Goal: Task Accomplishment & Management: Use online tool/utility

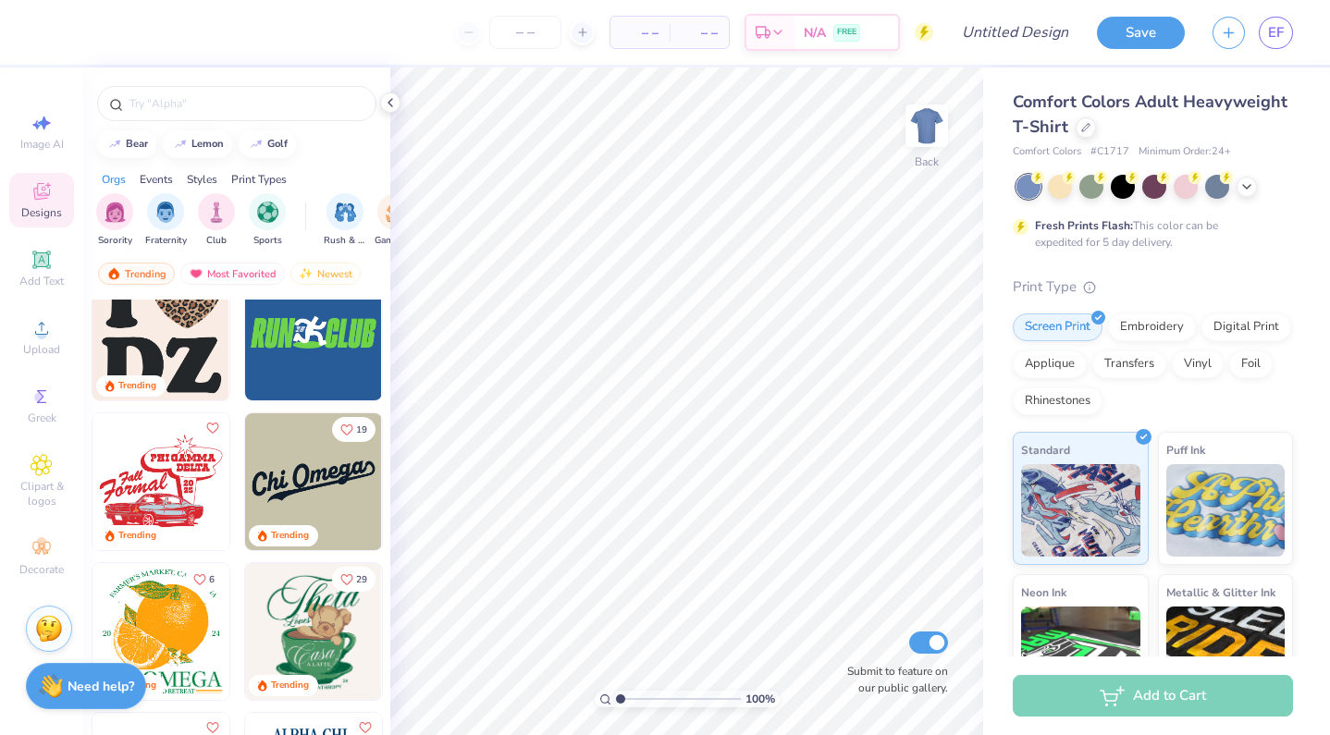
scroll to position [4745, 0]
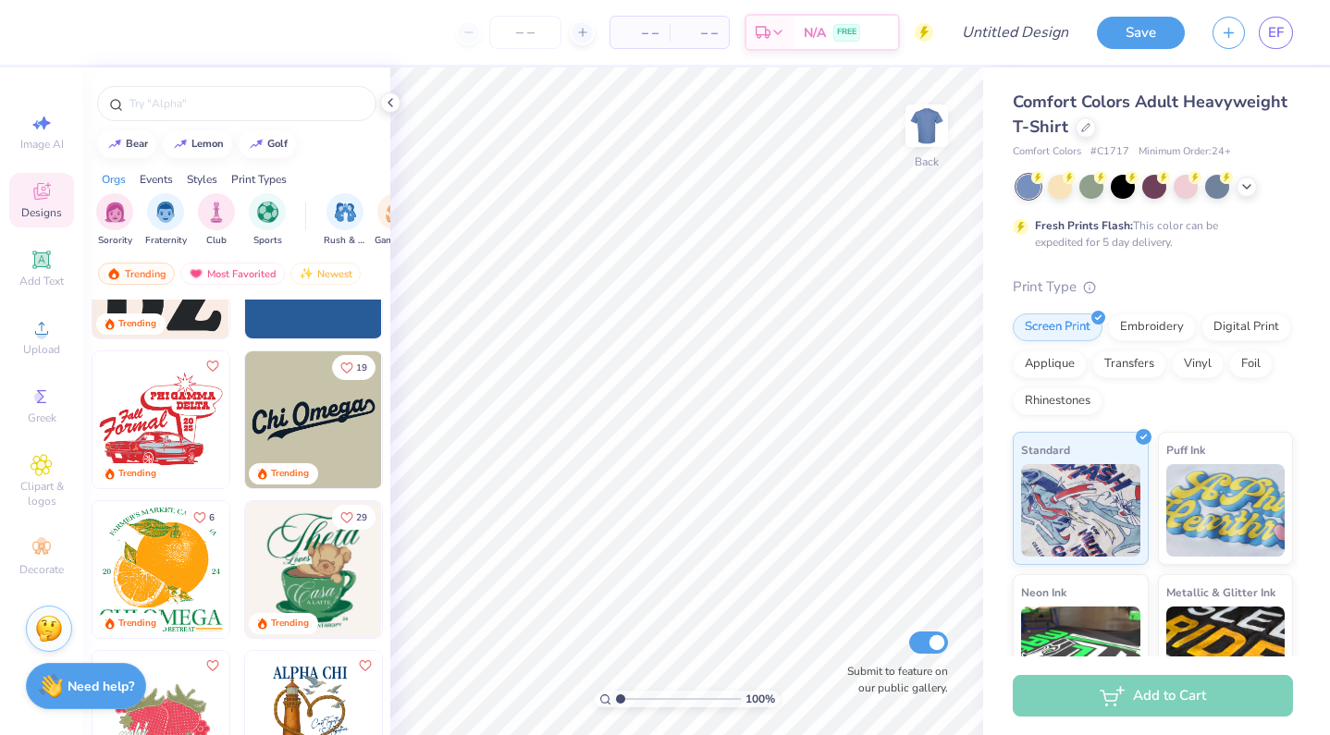
click at [146, 426] on img at bounding box center [161, 420] width 137 height 137
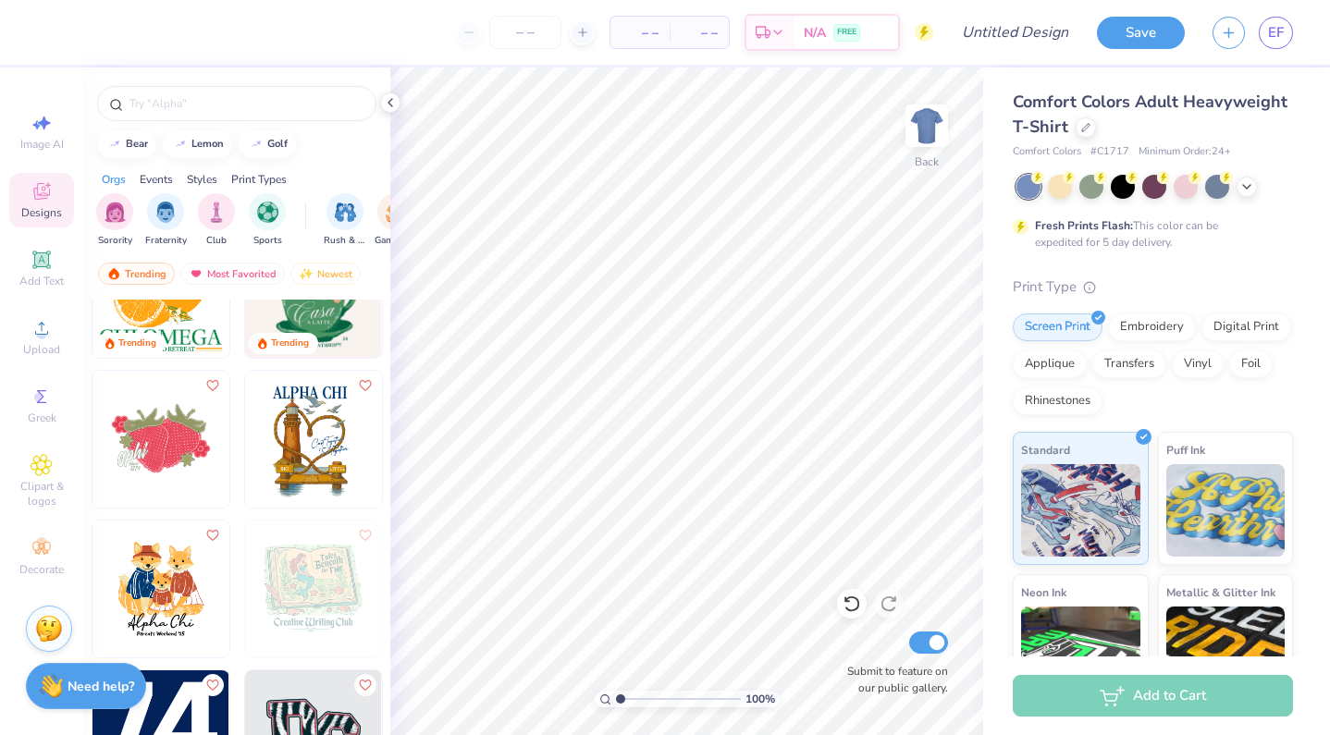
scroll to position [5026, 0]
click at [161, 439] on img at bounding box center [161, 438] width 137 height 137
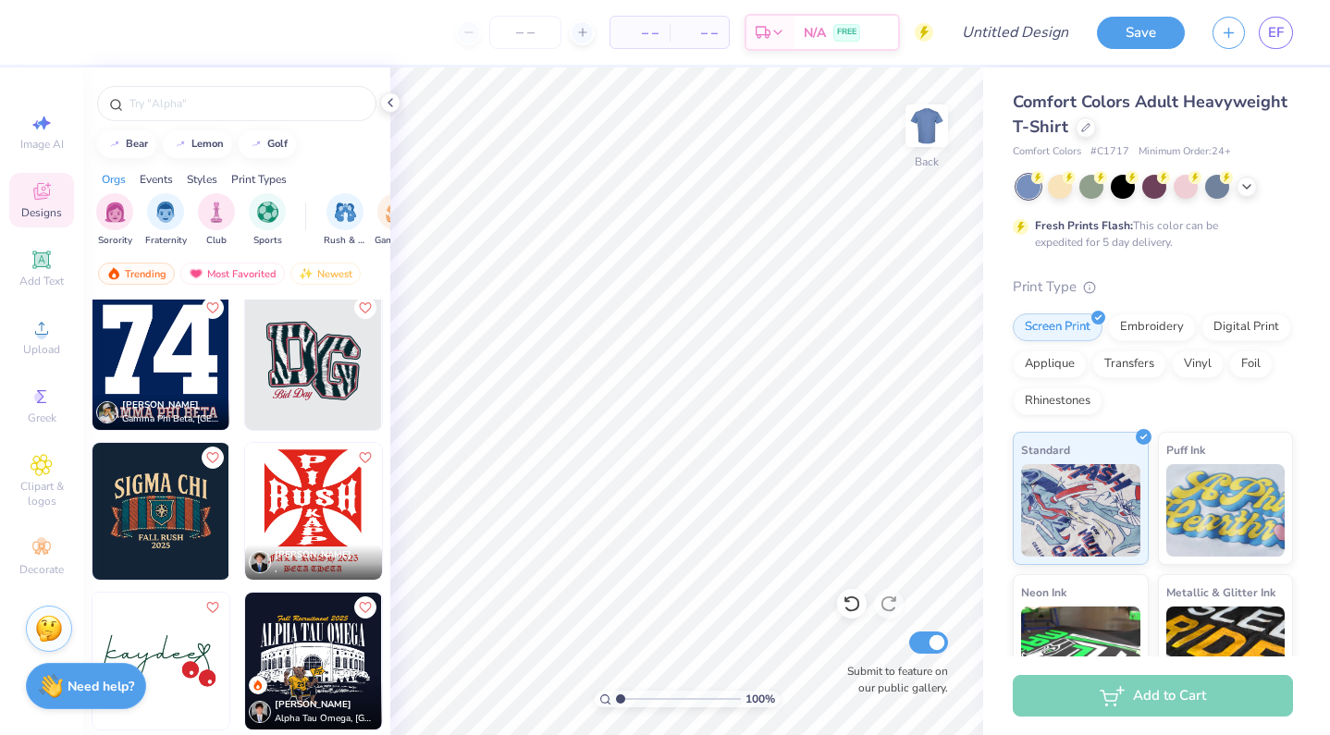
scroll to position [5404, 0]
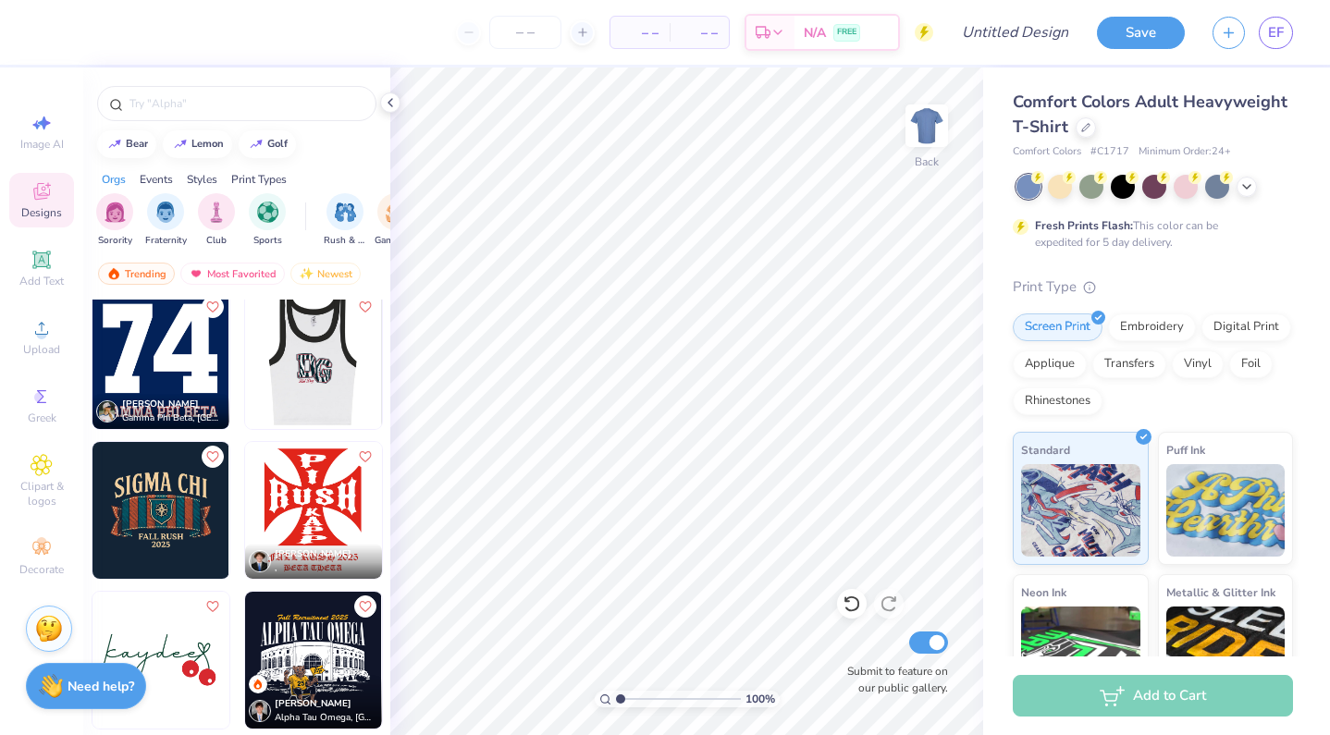
click at [326, 365] on img at bounding box center [312, 360] width 137 height 137
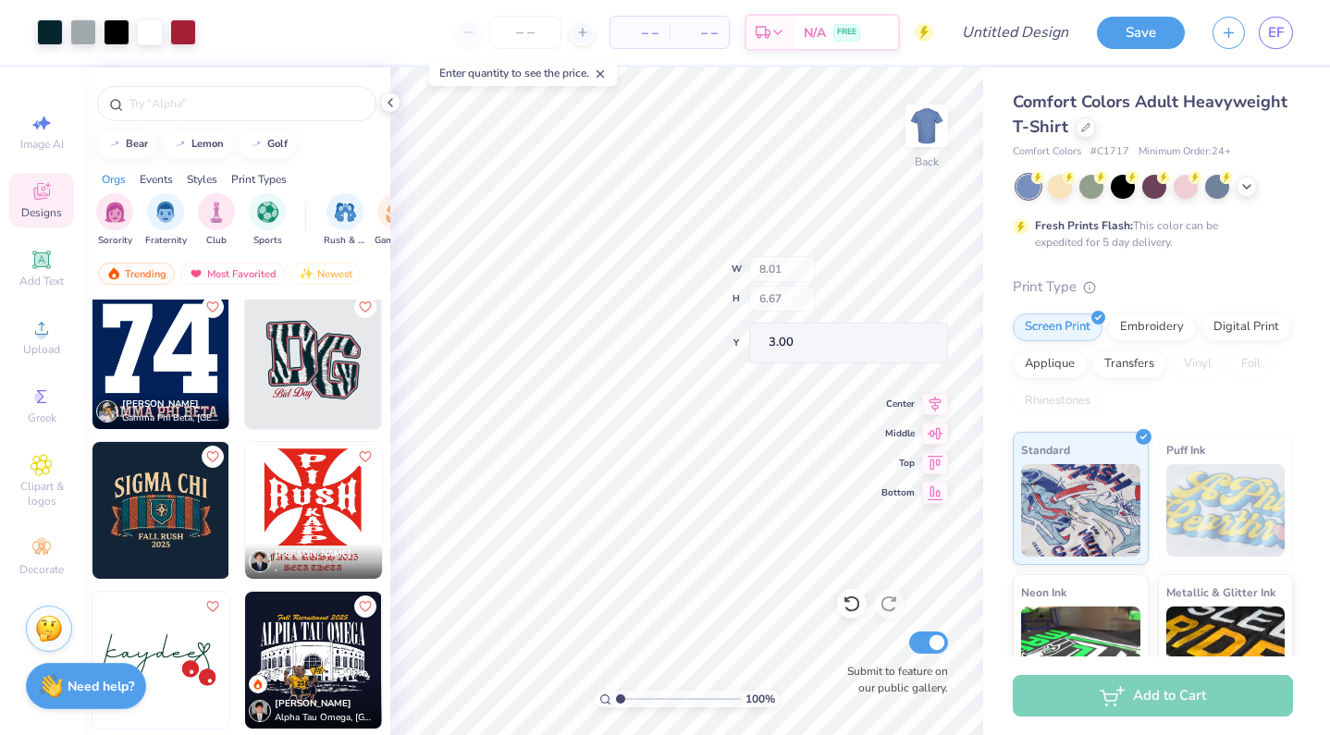
click at [782, 303] on div "100 % Back W 8.01 H 6.67 Y 3.00 Center Middle Top Bottom Submit to feature on o…" at bounding box center [686, 402] width 593 height 668
type input "3.88"
type input "5.29"
type input "4.22"
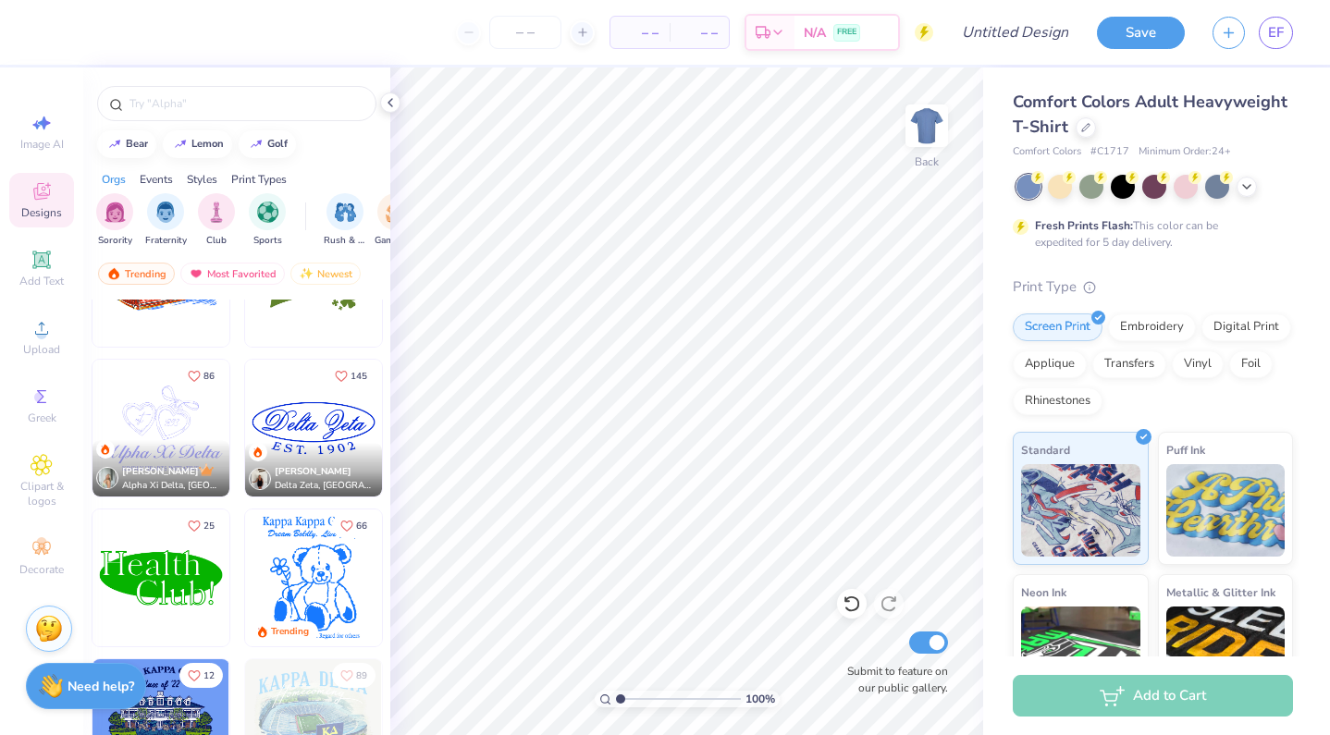
scroll to position [7138, 0]
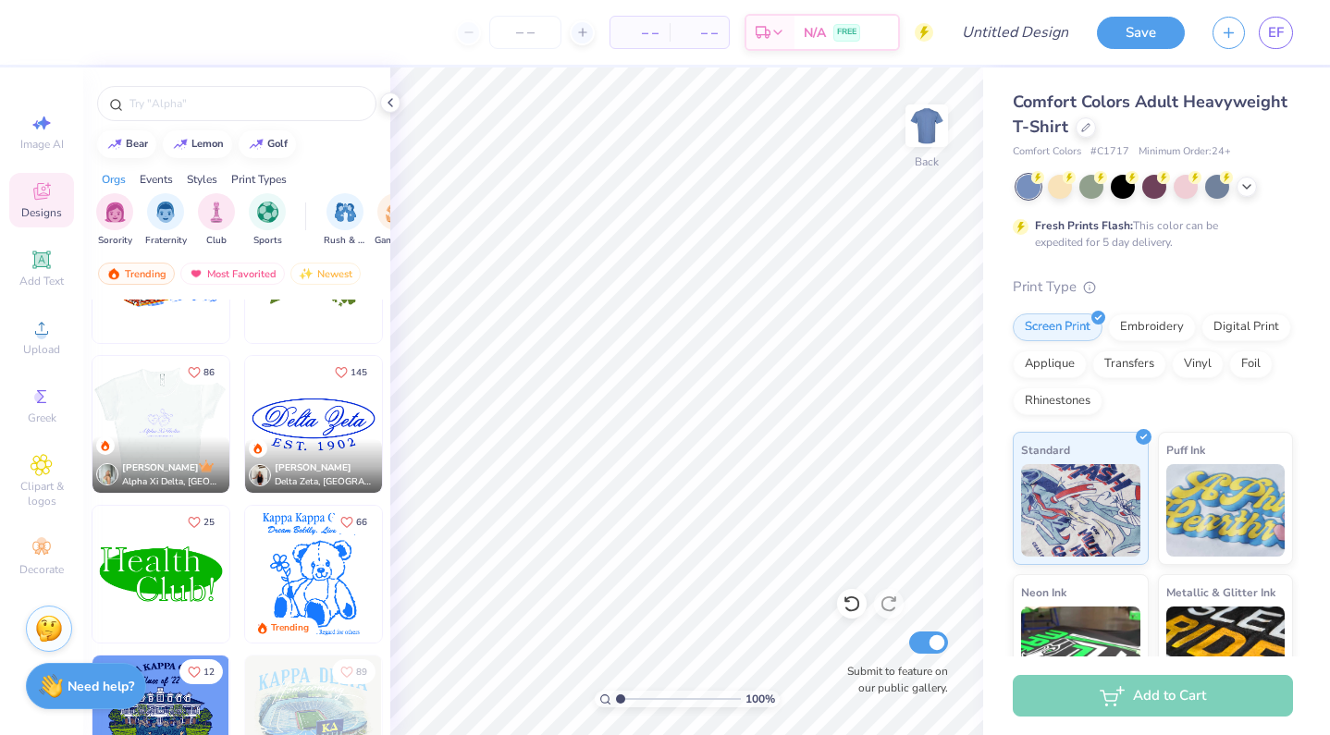
click at [93, 403] on img at bounding box center [24, 424] width 137 height 137
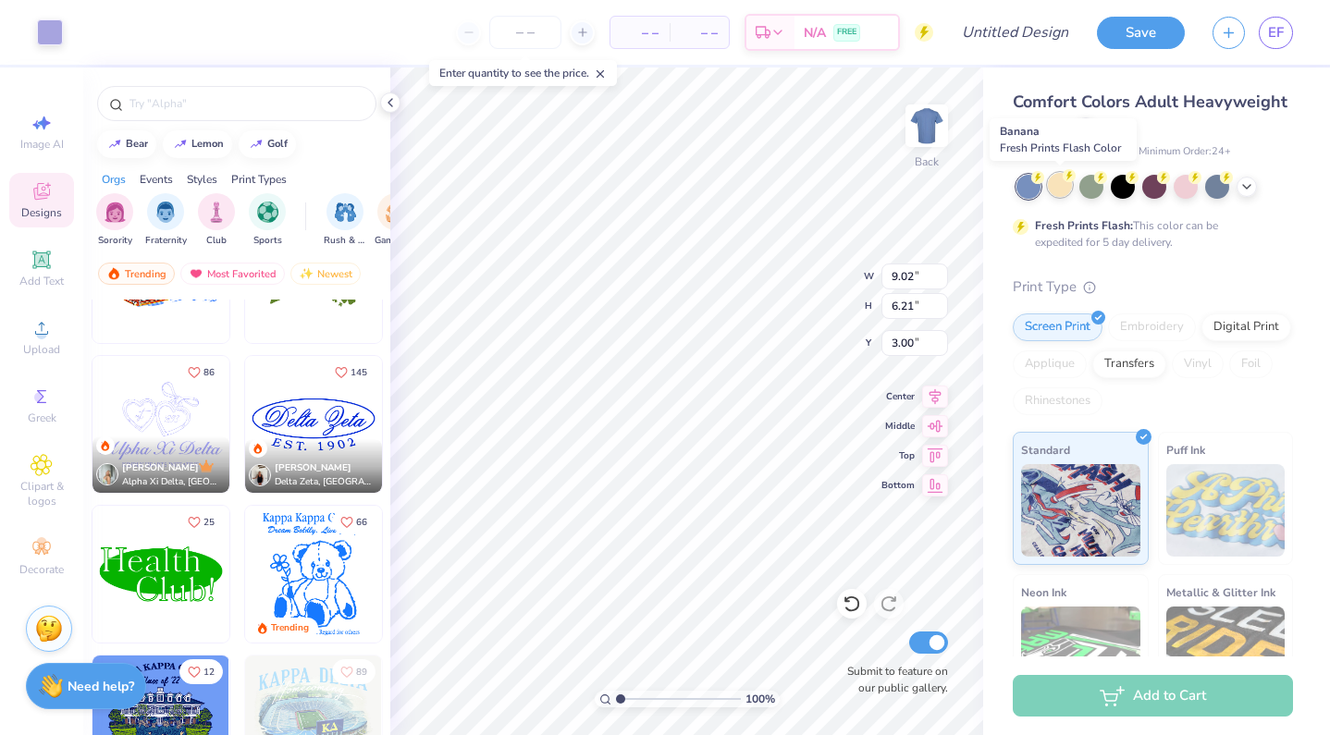
click at [1062, 192] on div at bounding box center [1060, 185] width 24 height 24
click at [1184, 183] on div at bounding box center [1186, 185] width 24 height 24
click at [1189, 187] on div at bounding box center [1186, 185] width 24 height 24
click at [1244, 191] on icon at bounding box center [1247, 185] width 15 height 15
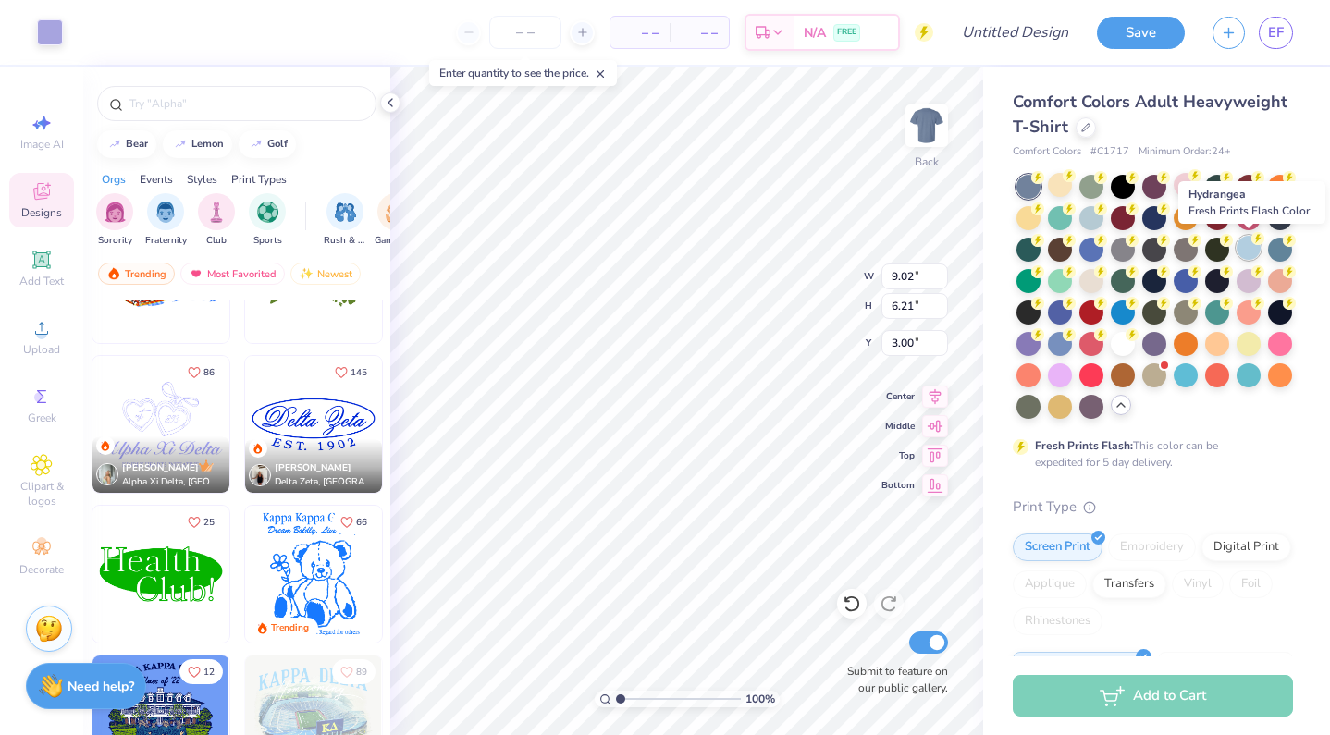
click at [1251, 249] on div at bounding box center [1249, 248] width 24 height 24
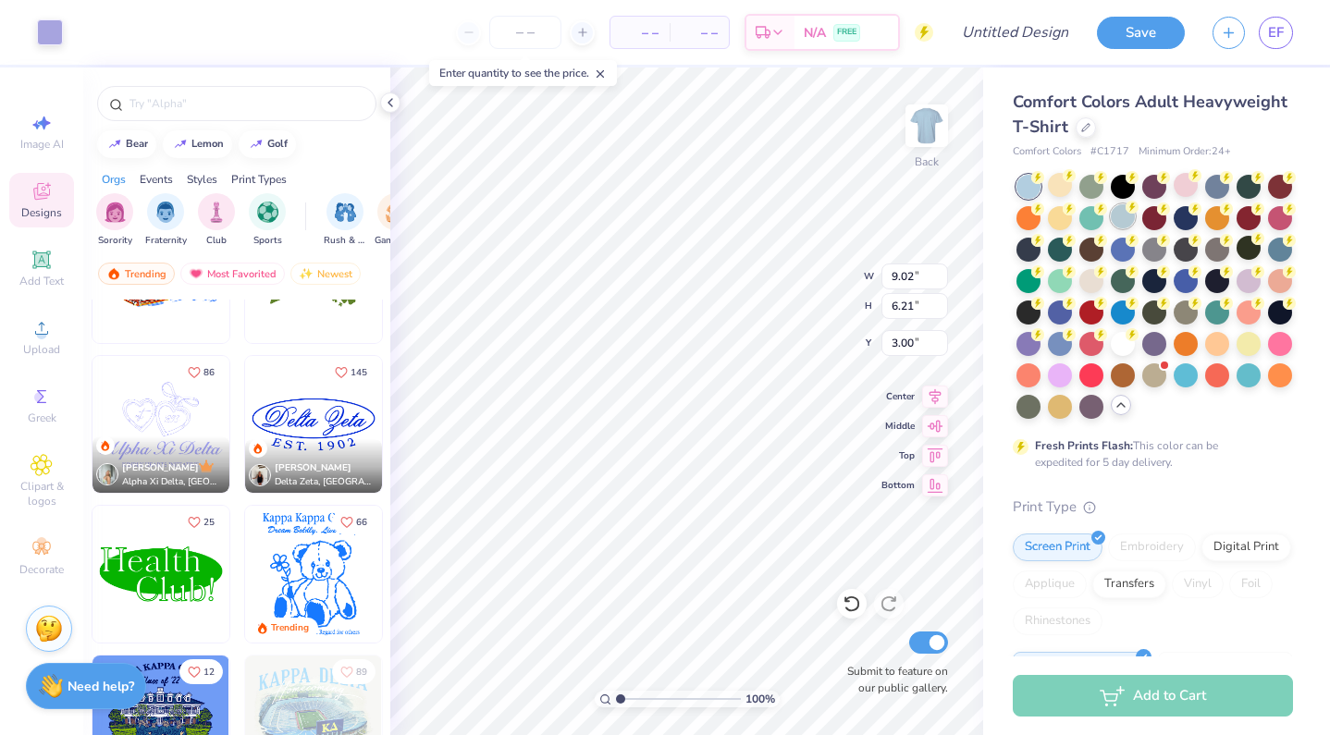
click at [1120, 225] on div at bounding box center [1123, 216] width 24 height 24
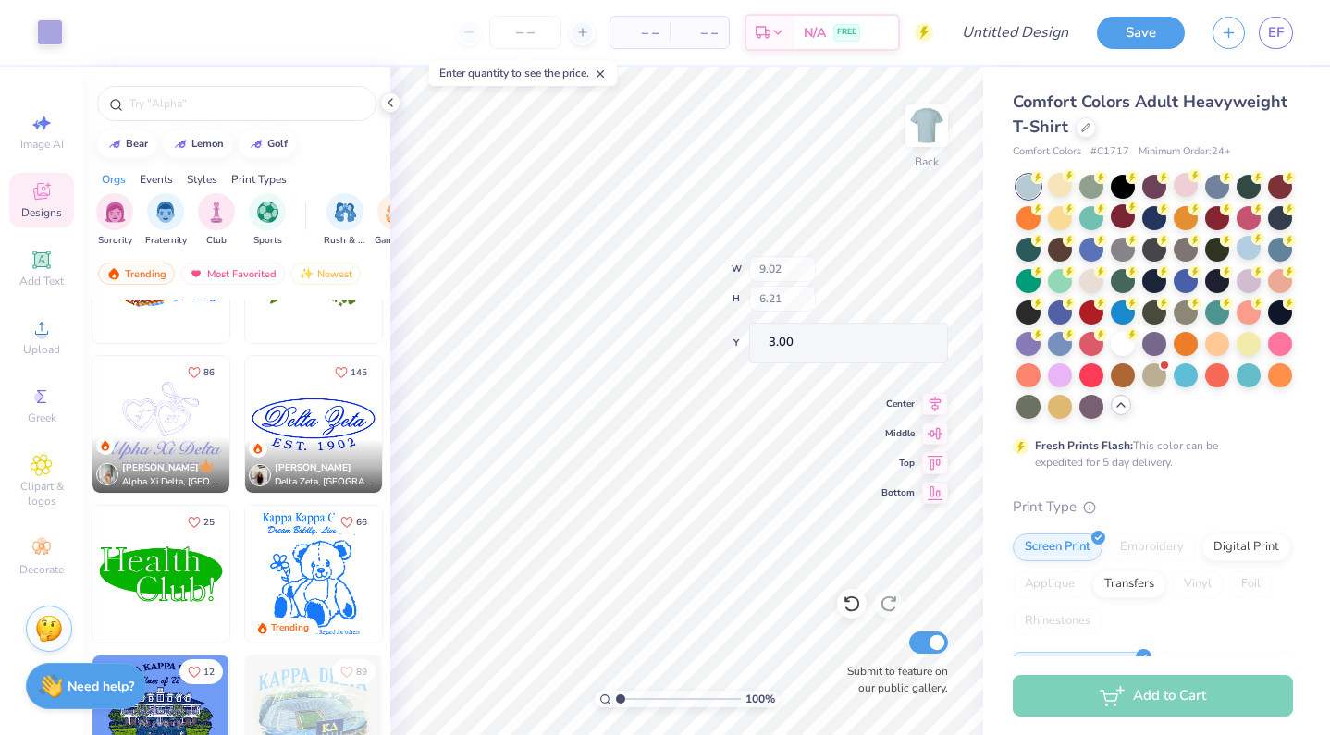
type input "1.37"
type input "7.33"
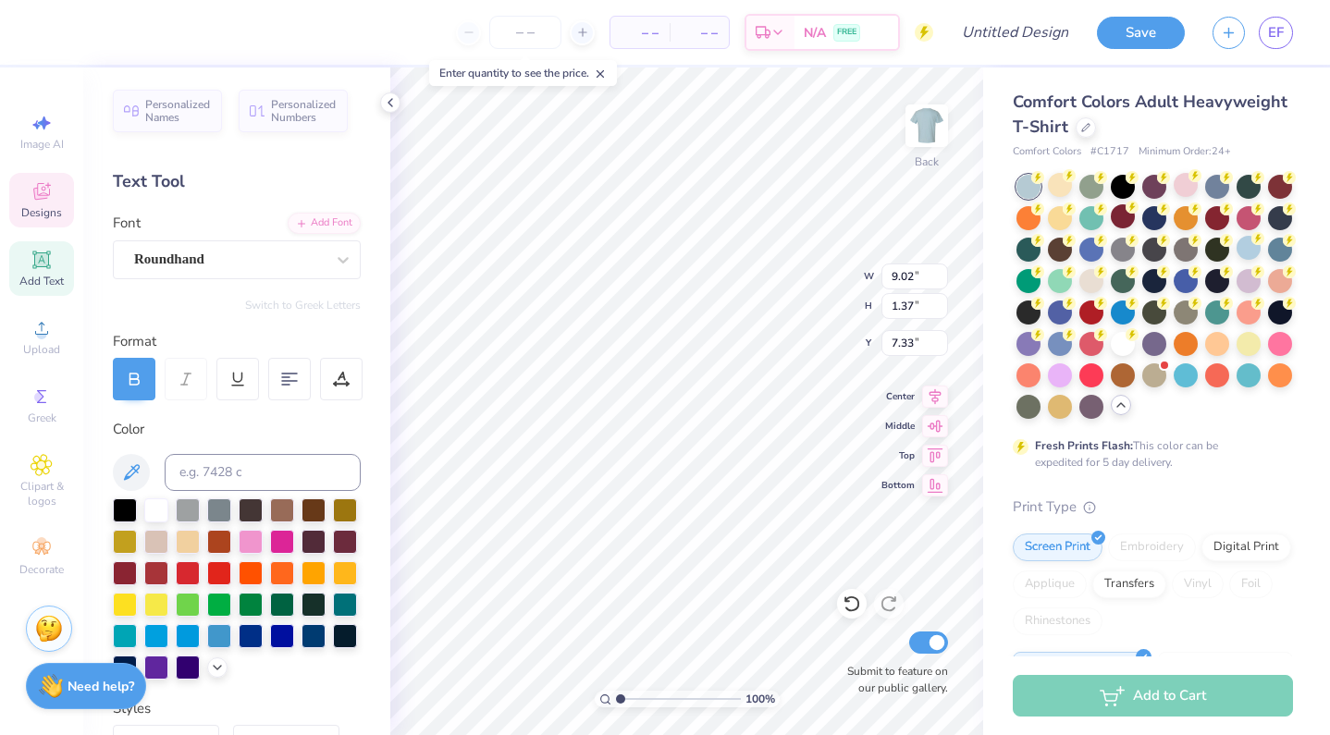
scroll to position [0, 0]
type textarea "A"
type textarea "Brentwood Girls Cotillion"
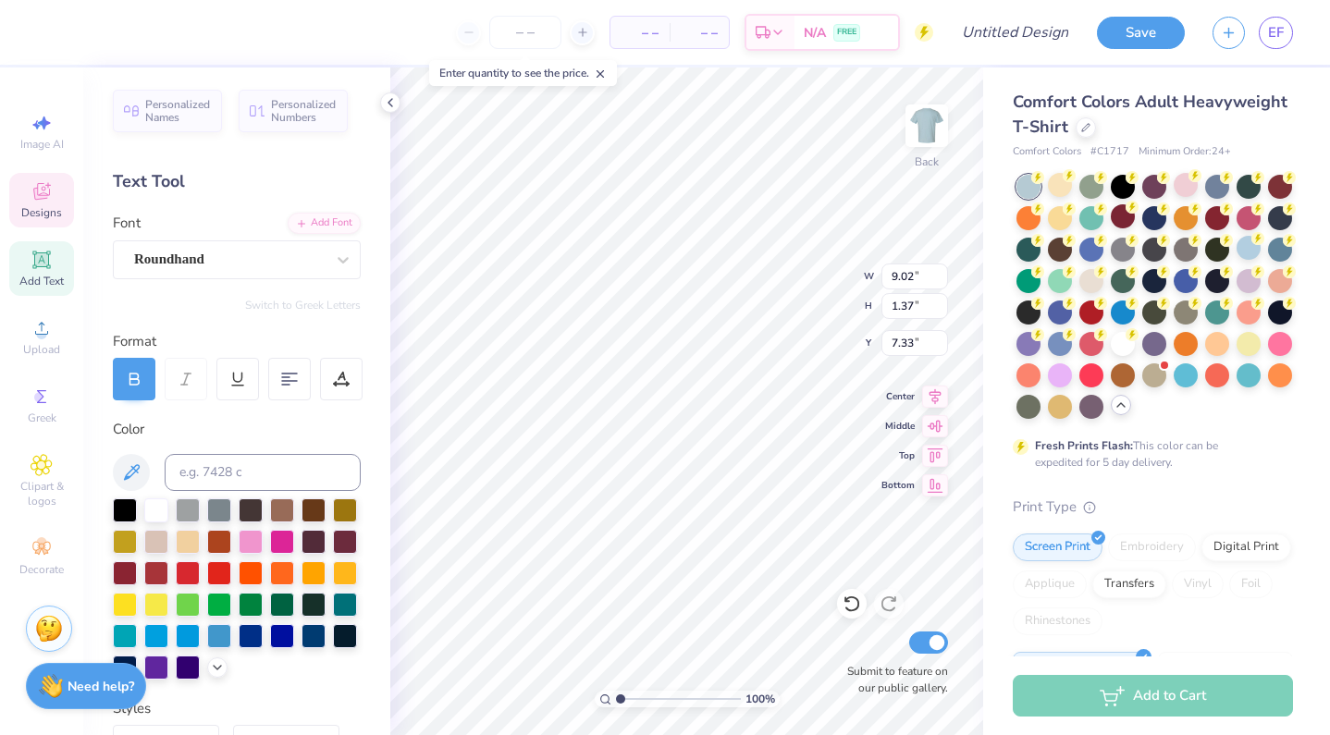
type input "5.64"
type input "0.31"
type input "8.90"
type input "14.15"
type input "1.05"
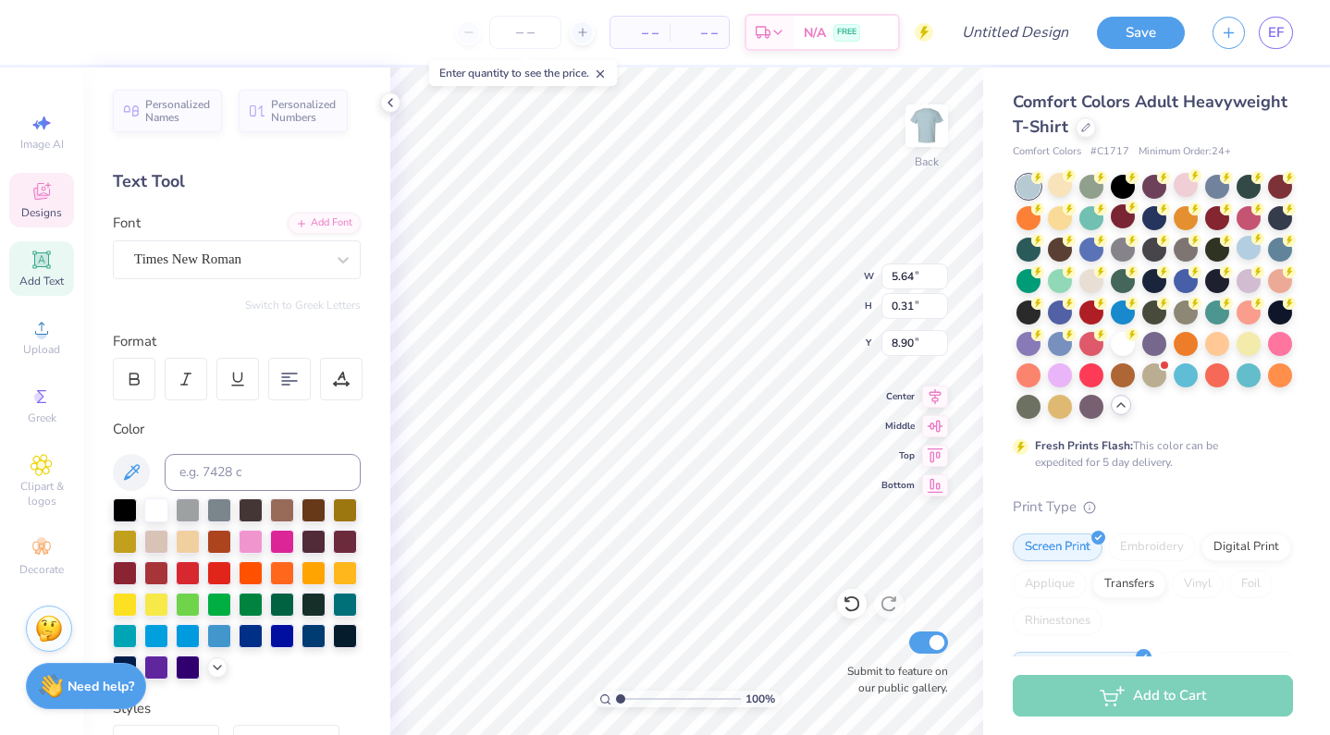
type input "7.45"
type input "13.02"
type input "0.97"
type input "7.43"
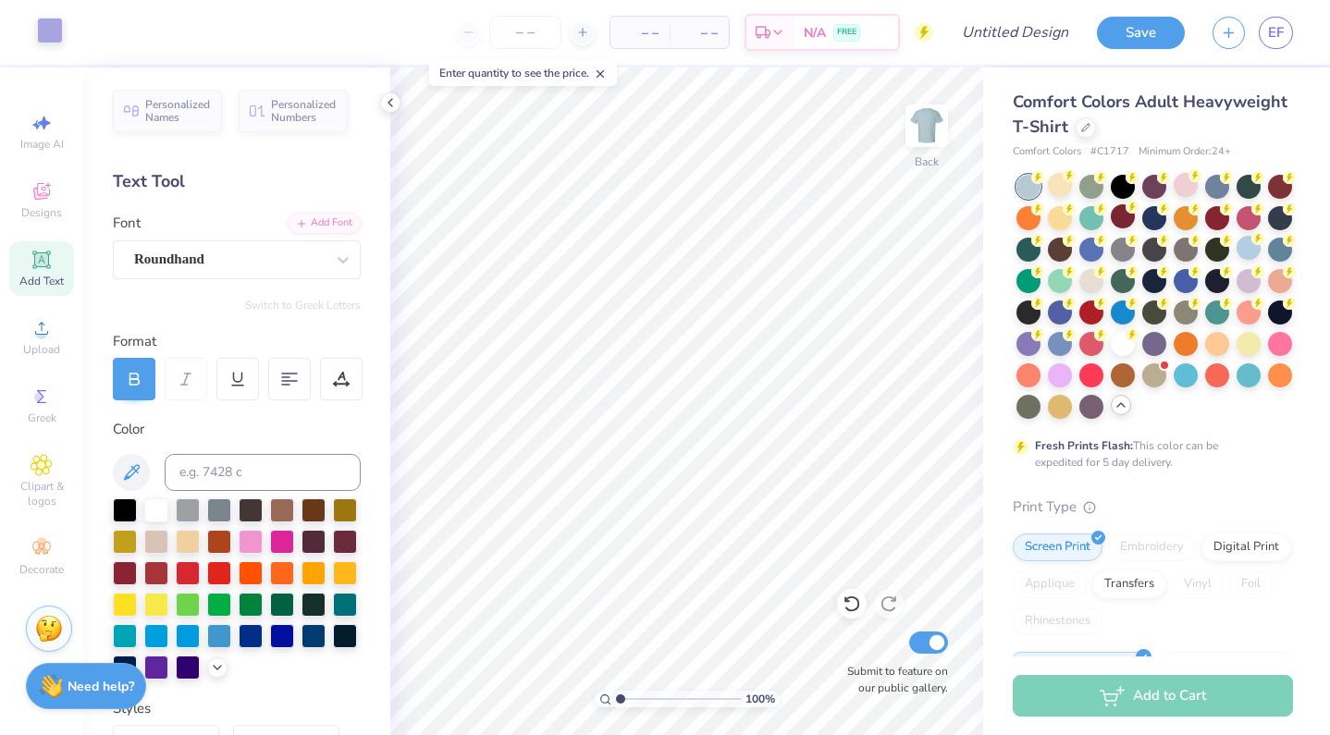
click at [56, 34] on div at bounding box center [50, 31] width 26 height 26
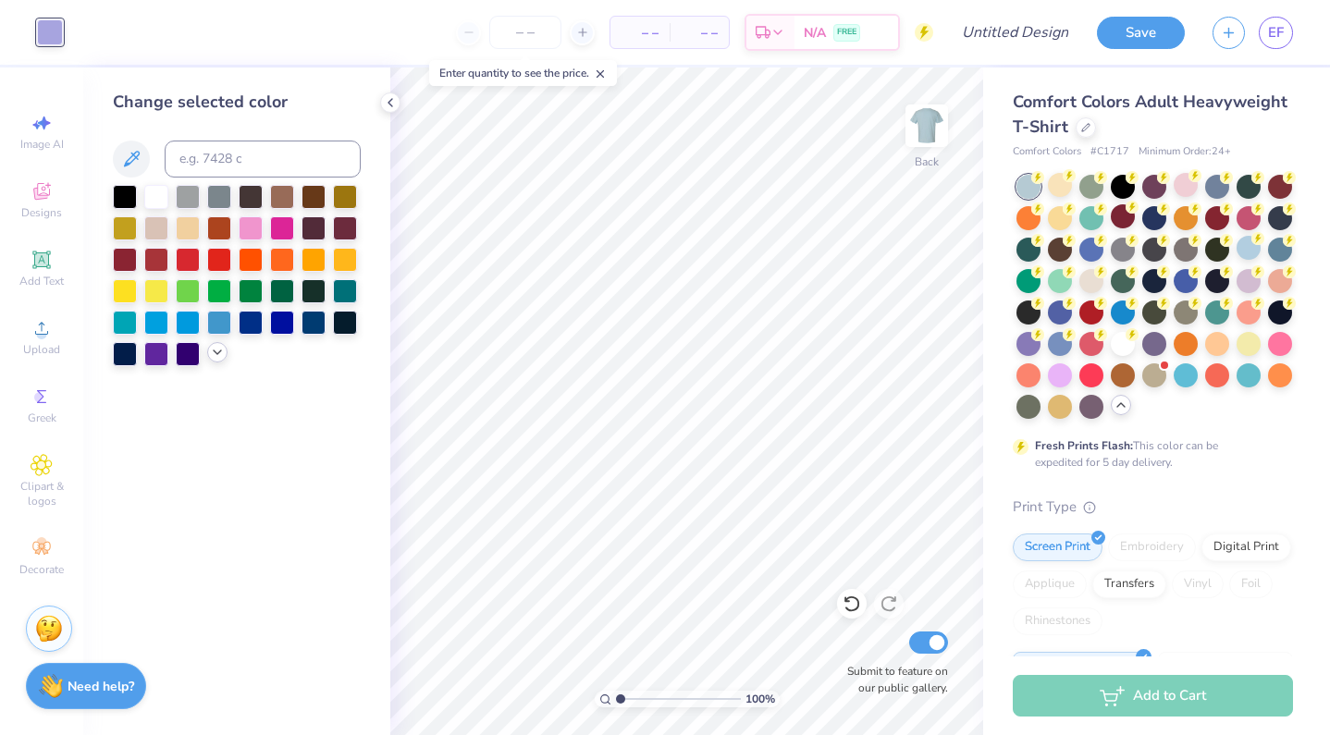
click at [219, 354] on icon at bounding box center [217, 352] width 15 height 15
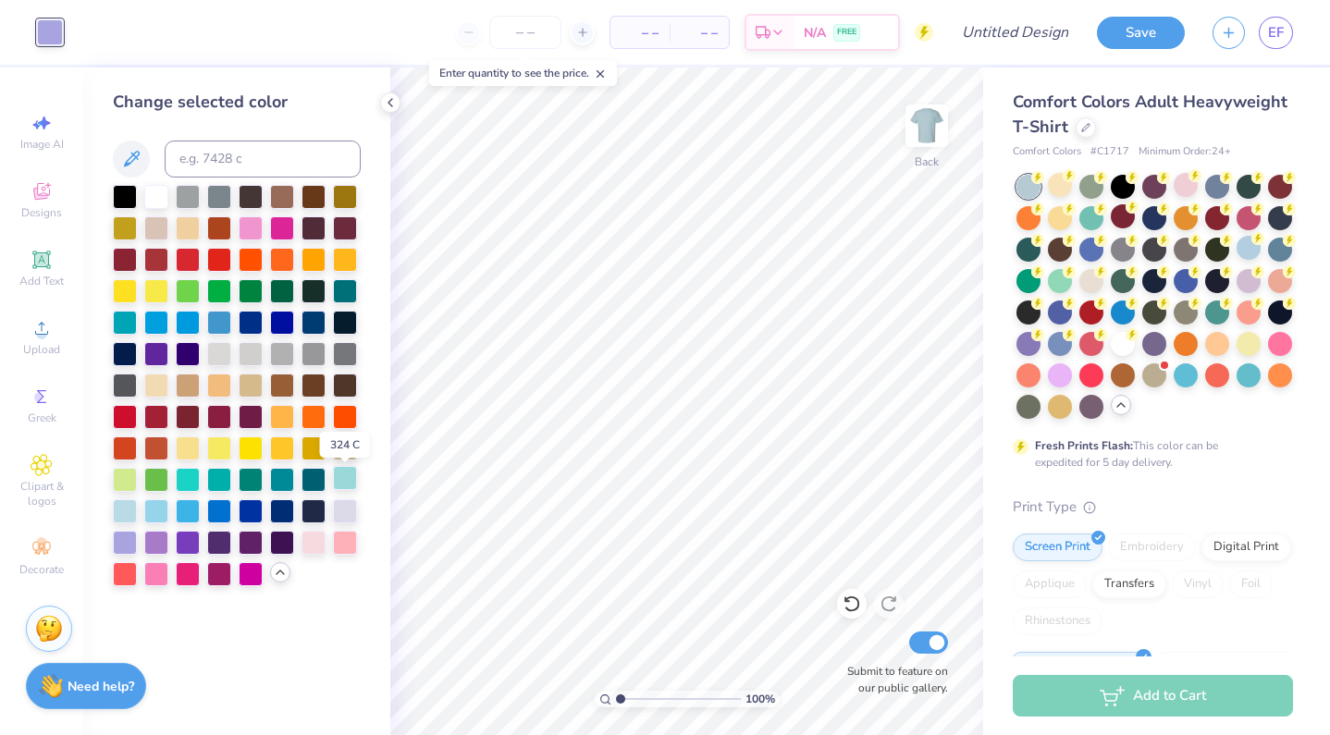
click at [340, 469] on div at bounding box center [345, 478] width 24 height 24
click at [346, 470] on div at bounding box center [345, 478] width 24 height 24
click at [198, 475] on div at bounding box center [188, 478] width 24 height 24
click at [322, 544] on div at bounding box center [314, 541] width 24 height 24
click at [321, 544] on div at bounding box center [314, 541] width 24 height 24
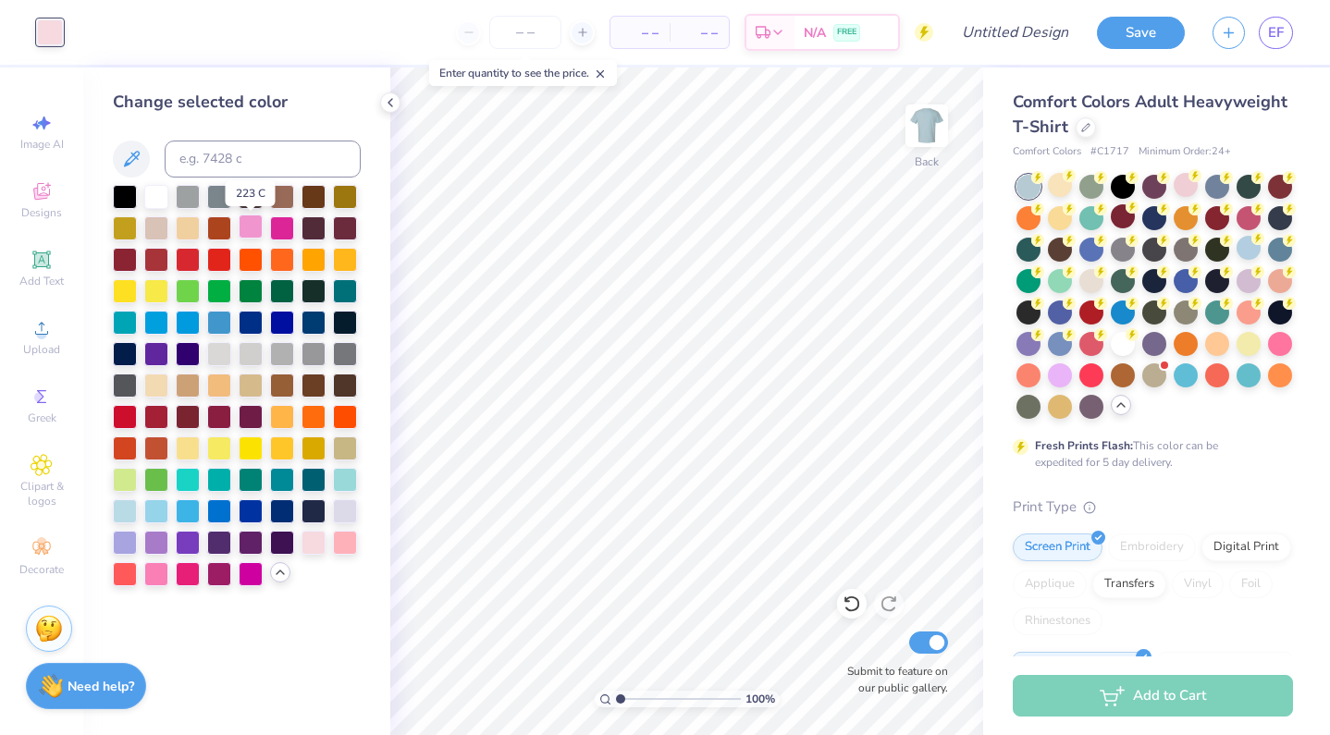
click at [253, 236] on div at bounding box center [251, 227] width 24 height 24
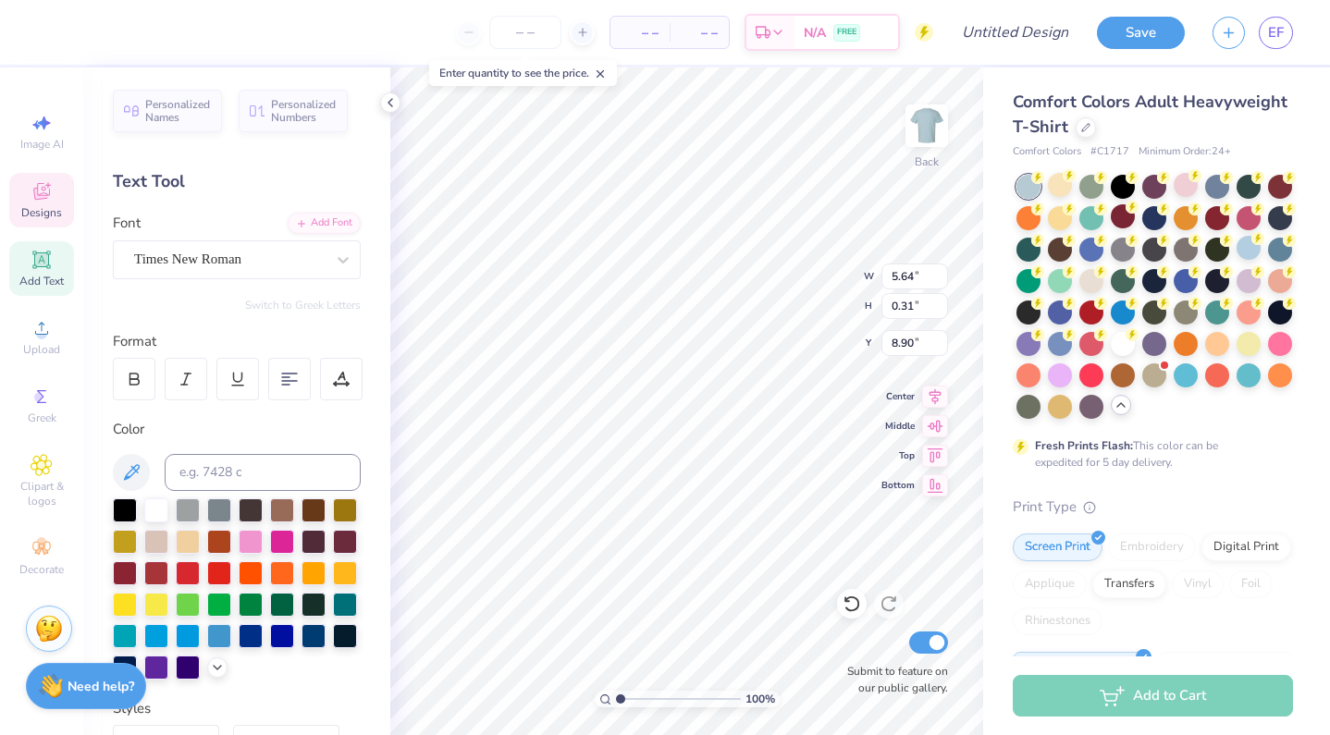
scroll to position [0, 0]
type textarea "H"
type textarea "RUSH WEEK"
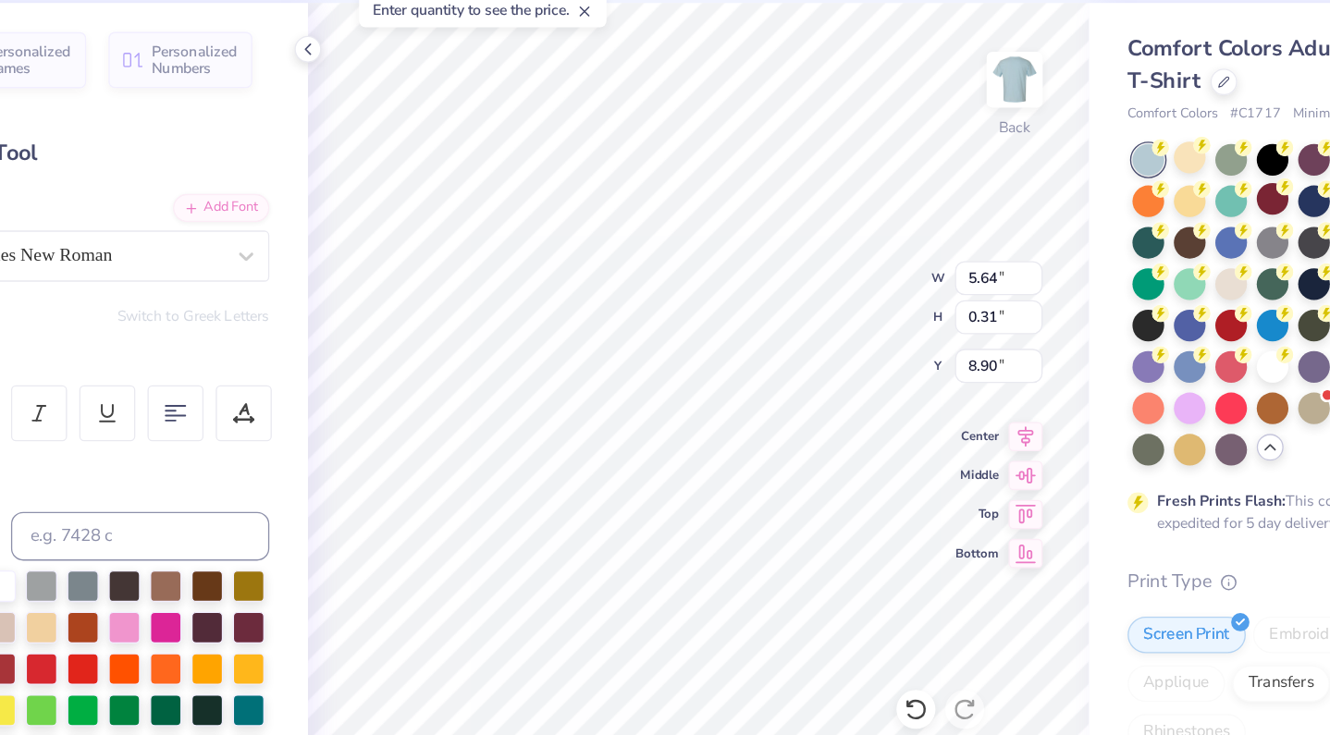
type input "1.19"
type input "0.93"
type input "4.91"
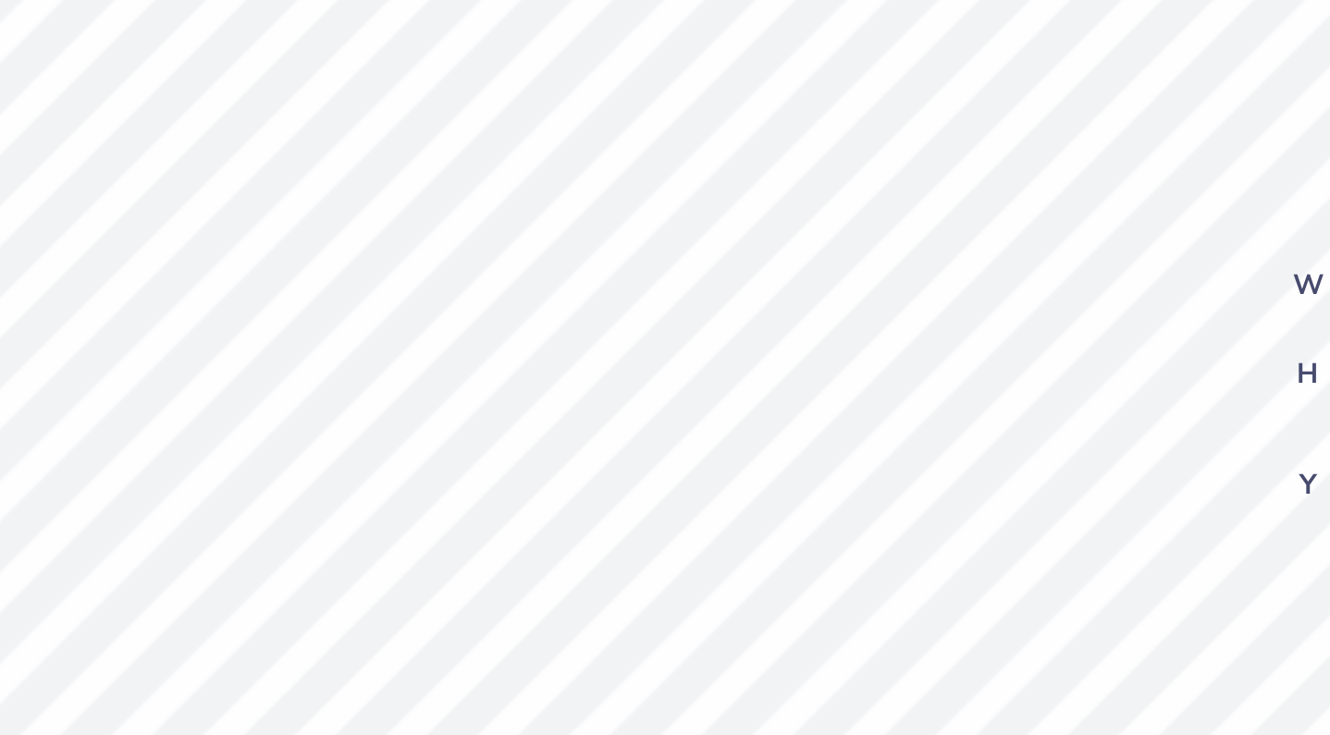
type textarea "@"
type textarea "20"
type input "1.10"
type input "0.53"
type input "5.43"
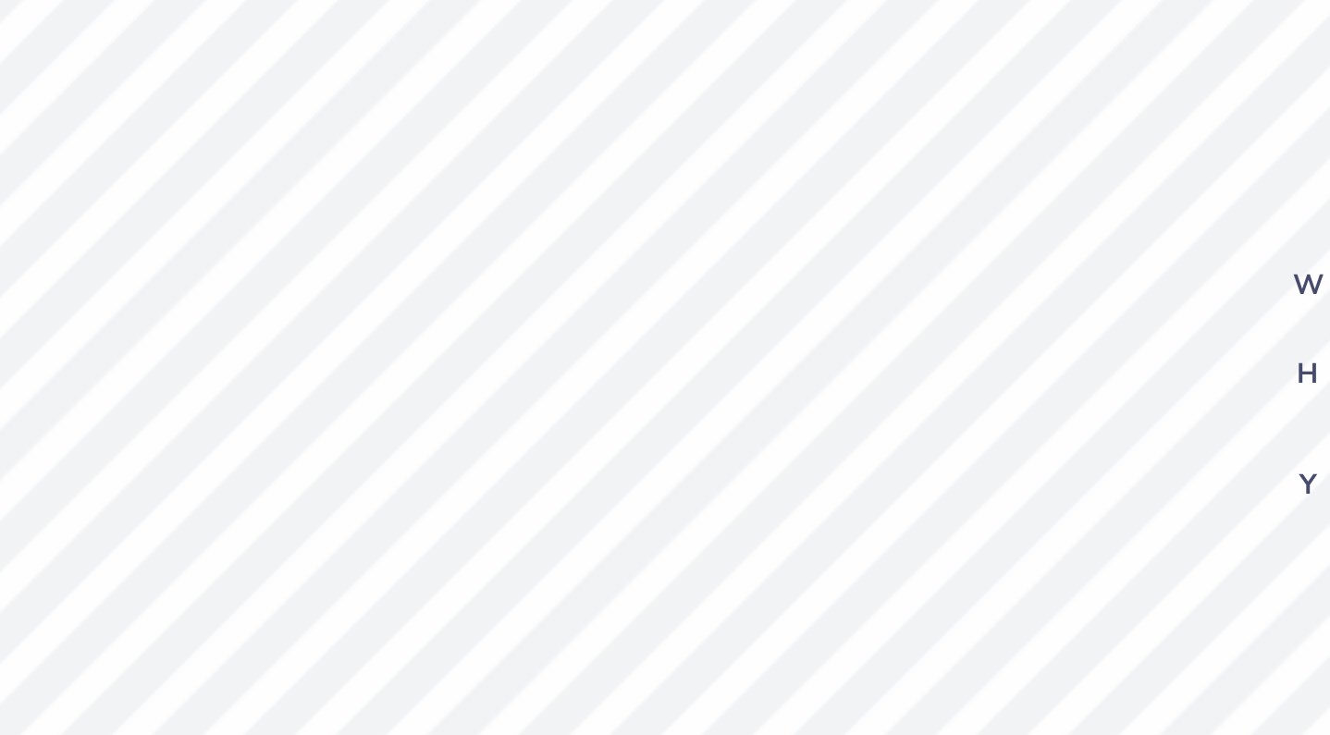
type textarea "25.."
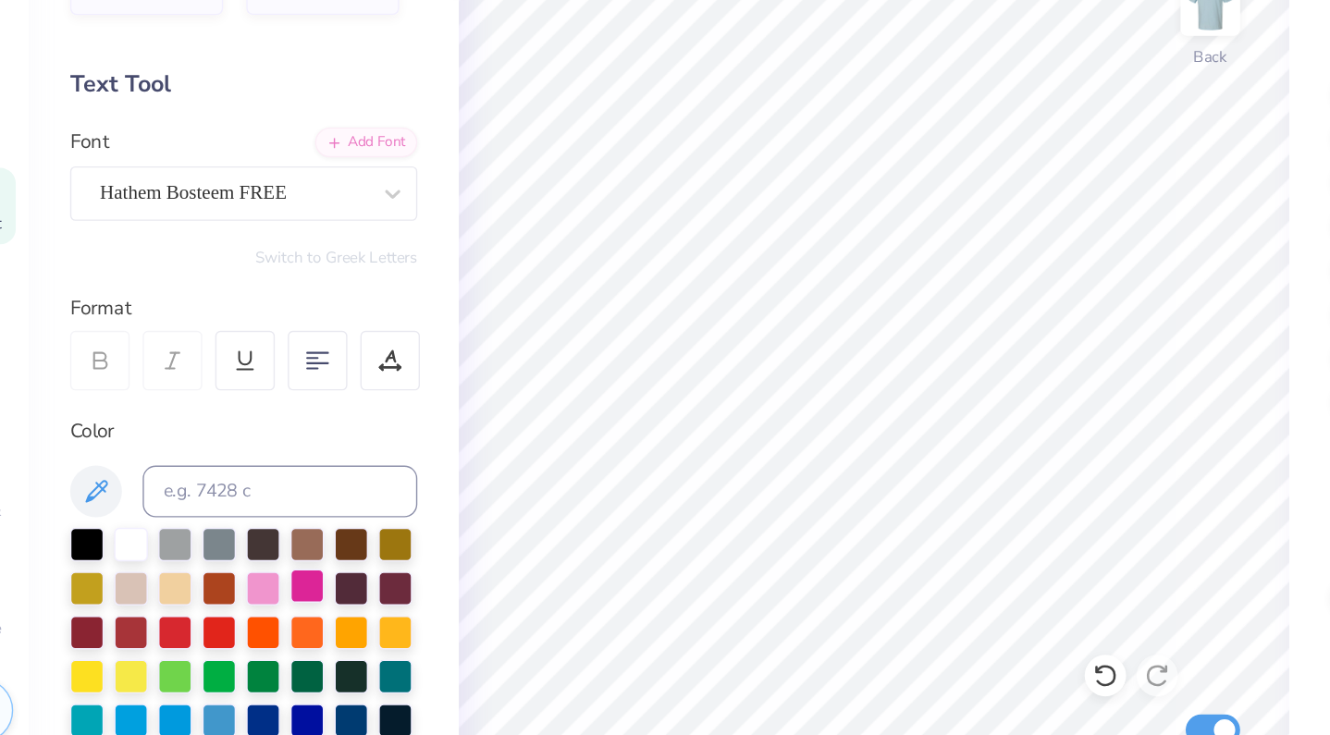
click at [270, 528] on div at bounding box center [282, 540] width 24 height 24
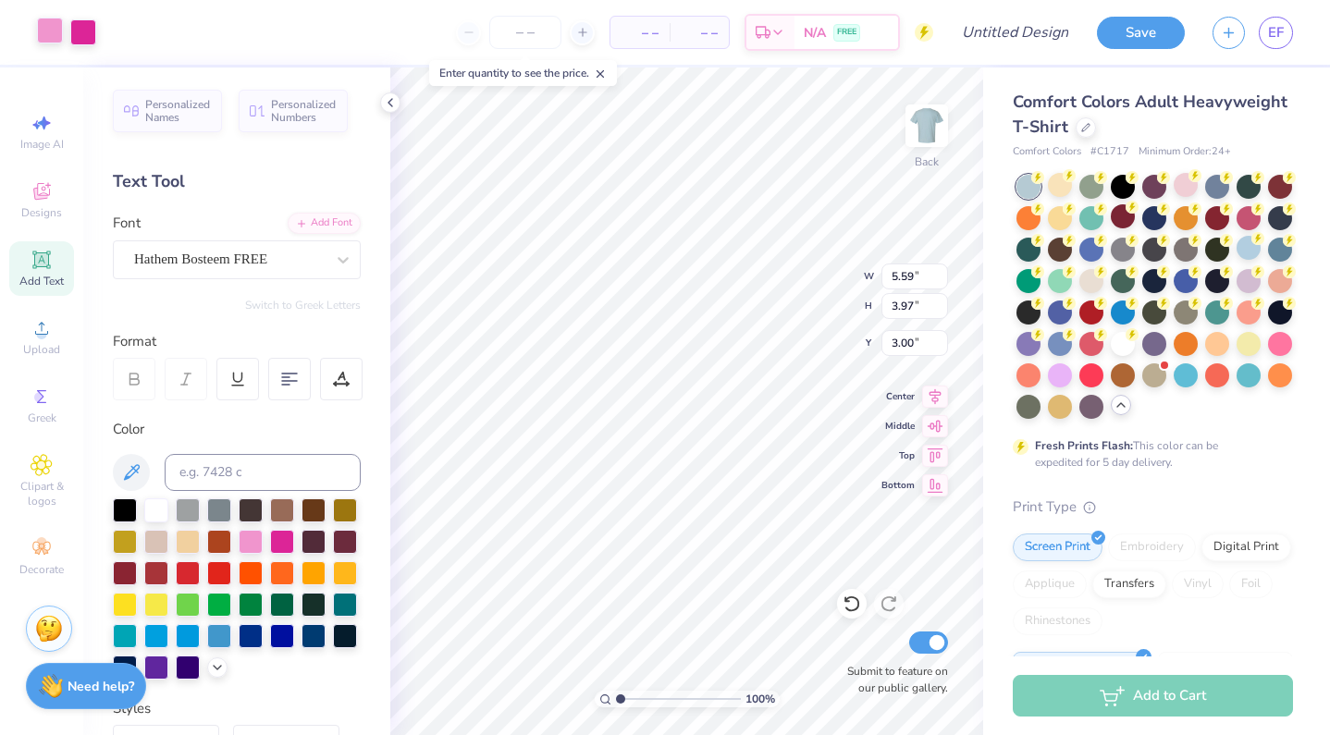
click at [53, 34] on div at bounding box center [50, 31] width 26 height 26
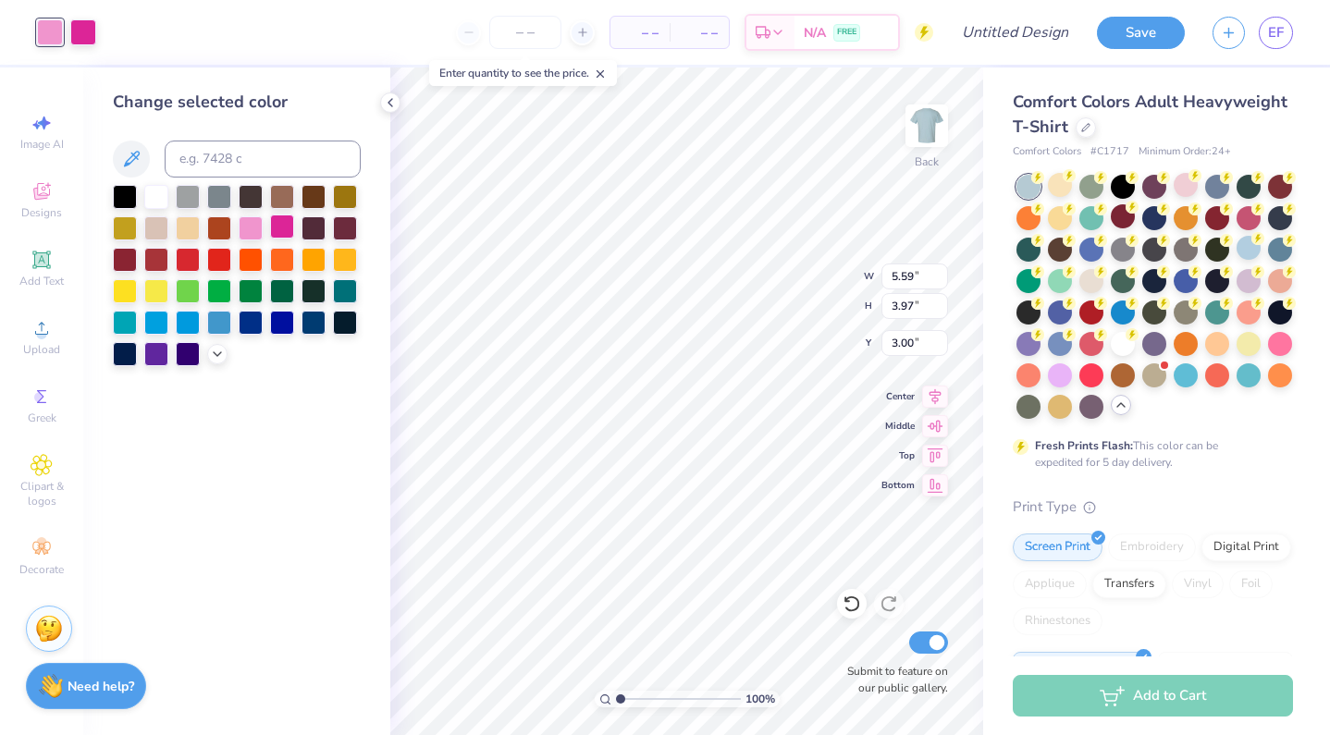
click at [278, 235] on div at bounding box center [282, 227] width 24 height 24
click at [216, 352] on icon at bounding box center [217, 352] width 15 height 15
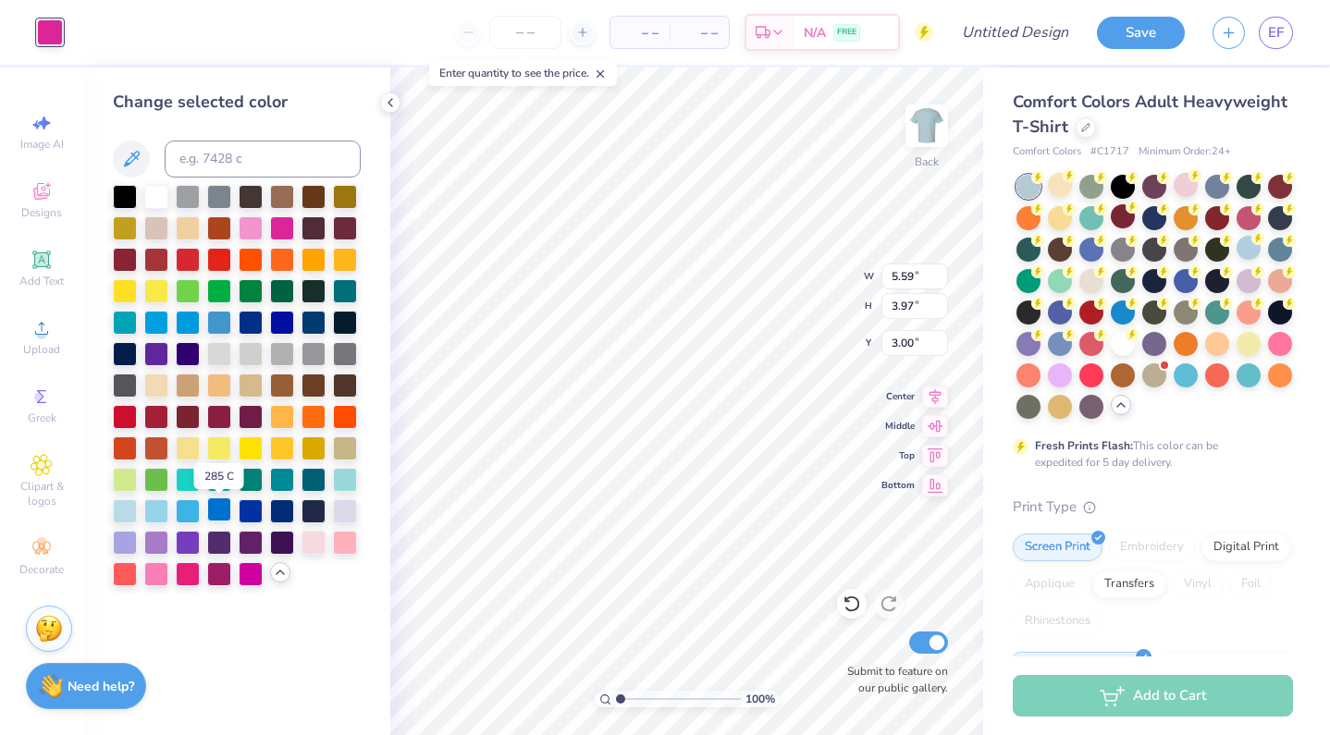
click at [218, 514] on div at bounding box center [219, 510] width 24 height 24
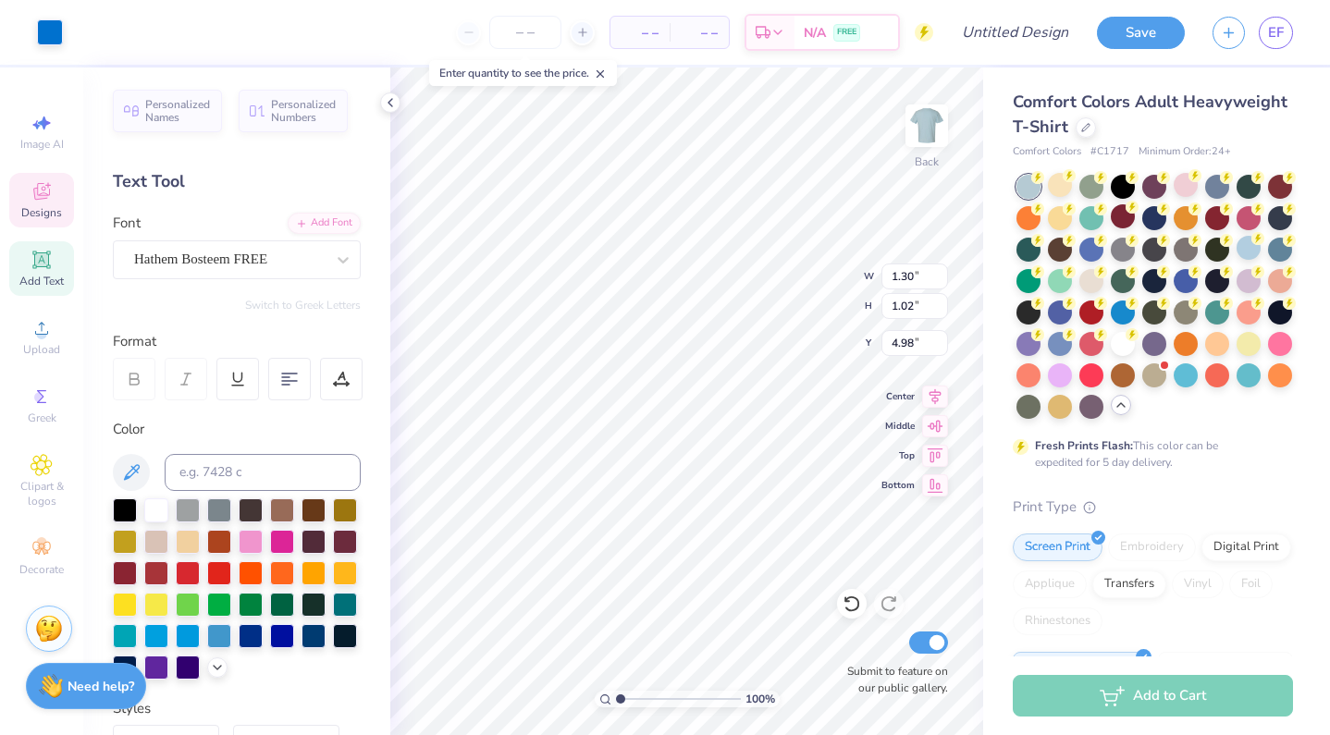
type input "4.98"
type input "1.30"
type input "1.02"
type input "4.67"
type input "13.02"
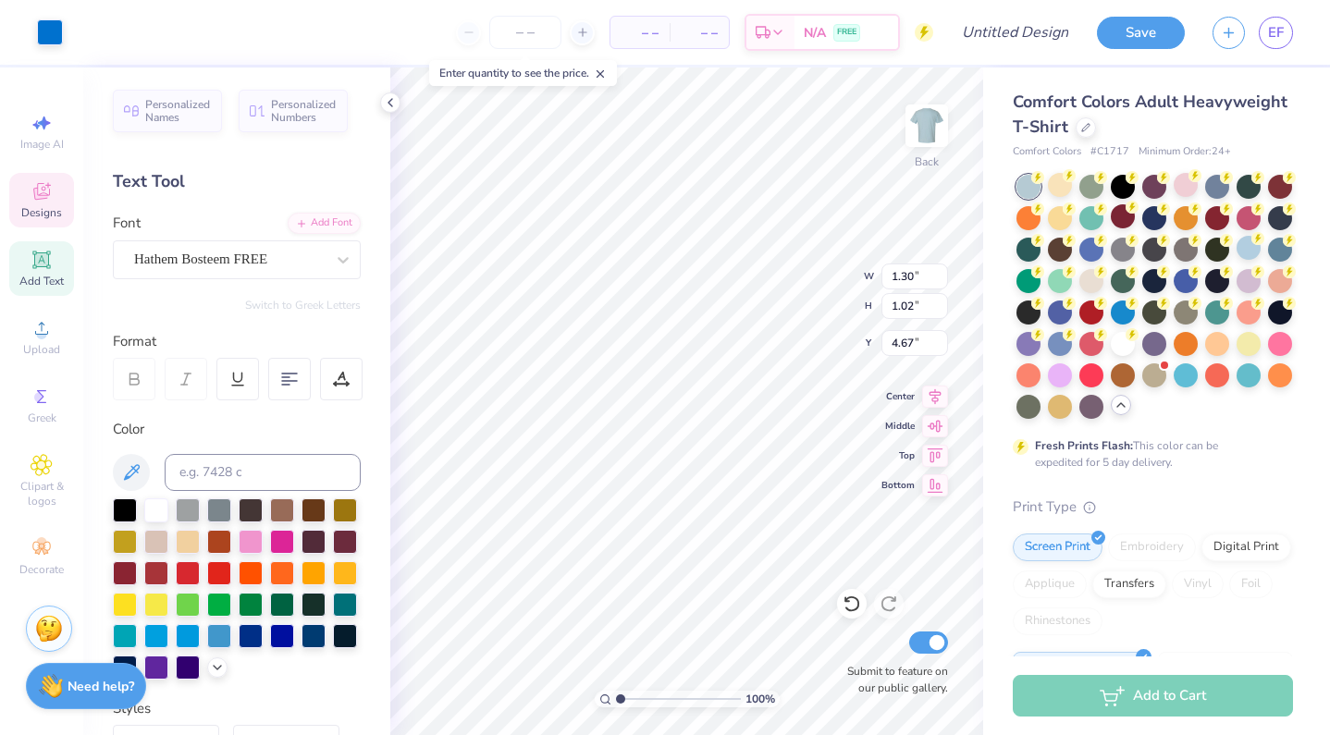
type input "0.97"
type input "7.43"
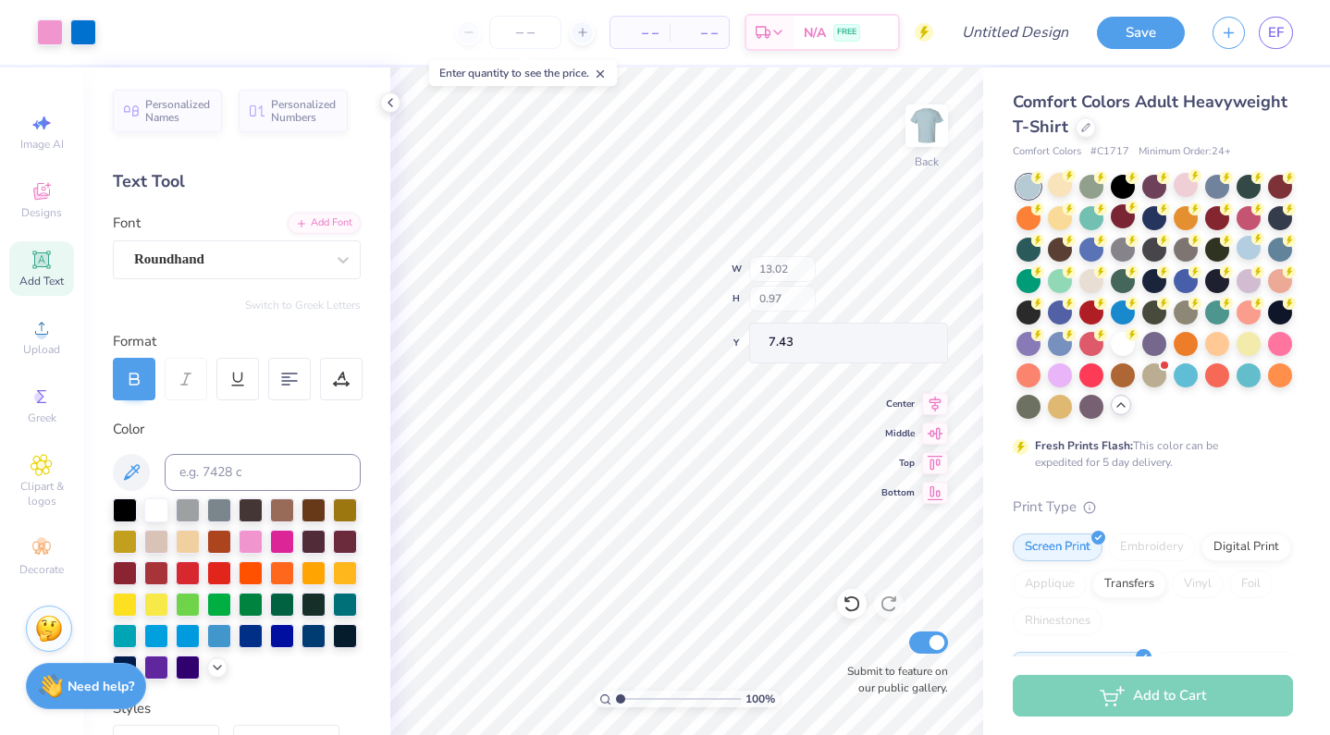
type input "5.59"
type input "3.97"
type input "3.00"
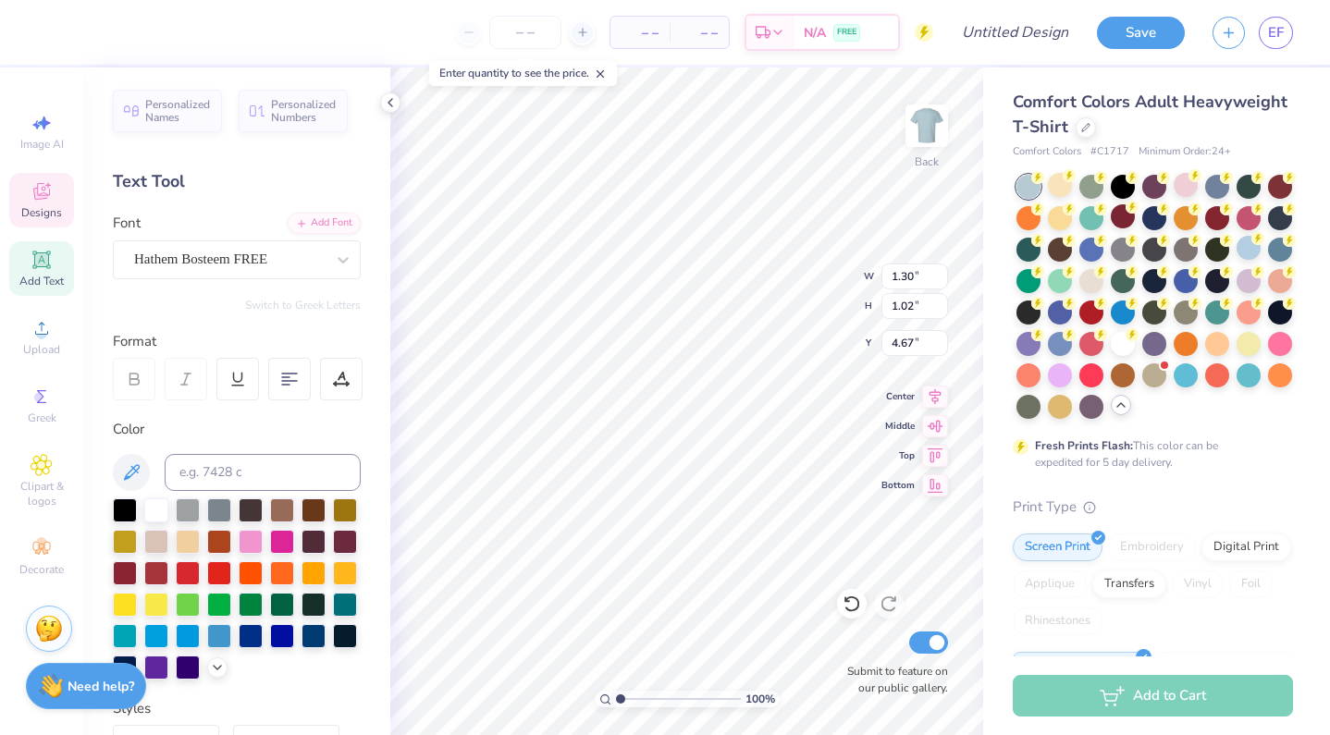
type input "4.98"
drag, startPoint x: 23, startPoint y: 332, endPoint x: 43, endPoint y: 199, distance: 134.8
click at [43, 199] on div "Image AI Designs Add Text Upload Greek Clipart & logos Decorate" at bounding box center [41, 345] width 65 height 480
click at [43, 199] on icon at bounding box center [41, 191] width 17 height 17
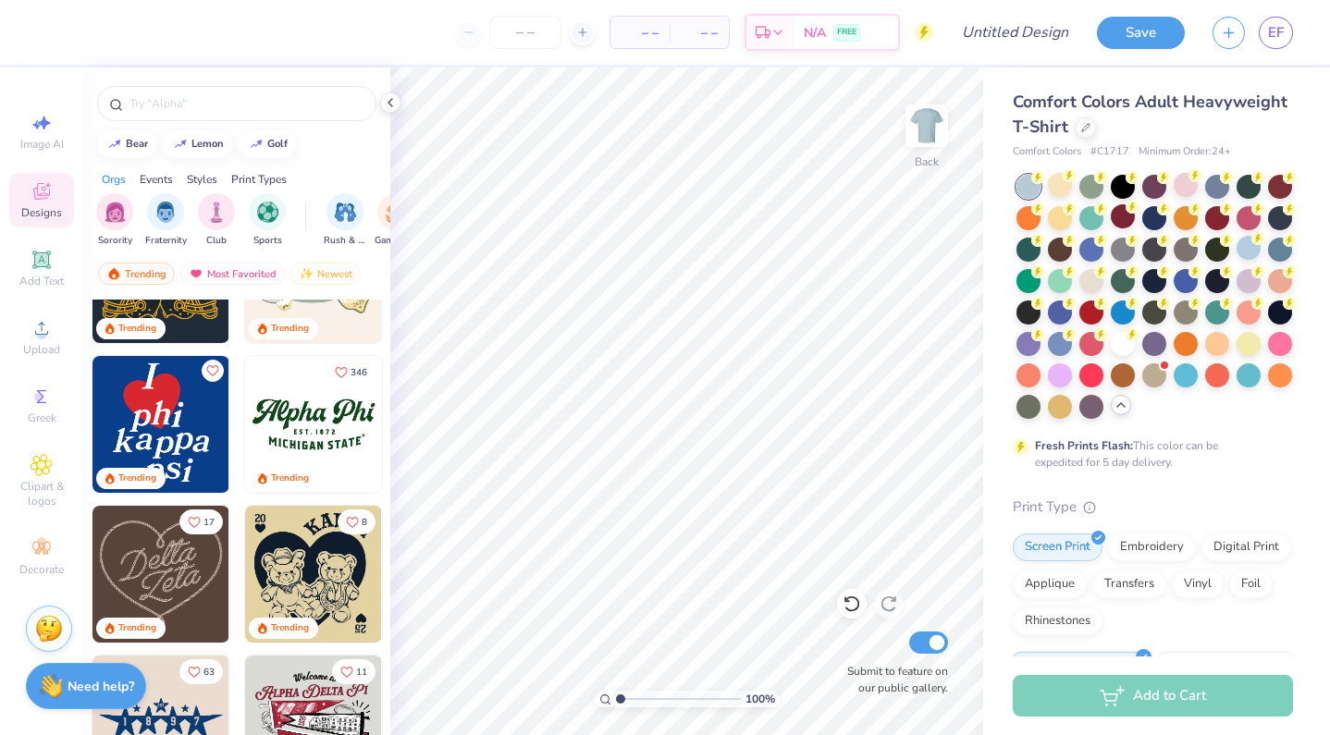
scroll to position [690, 0]
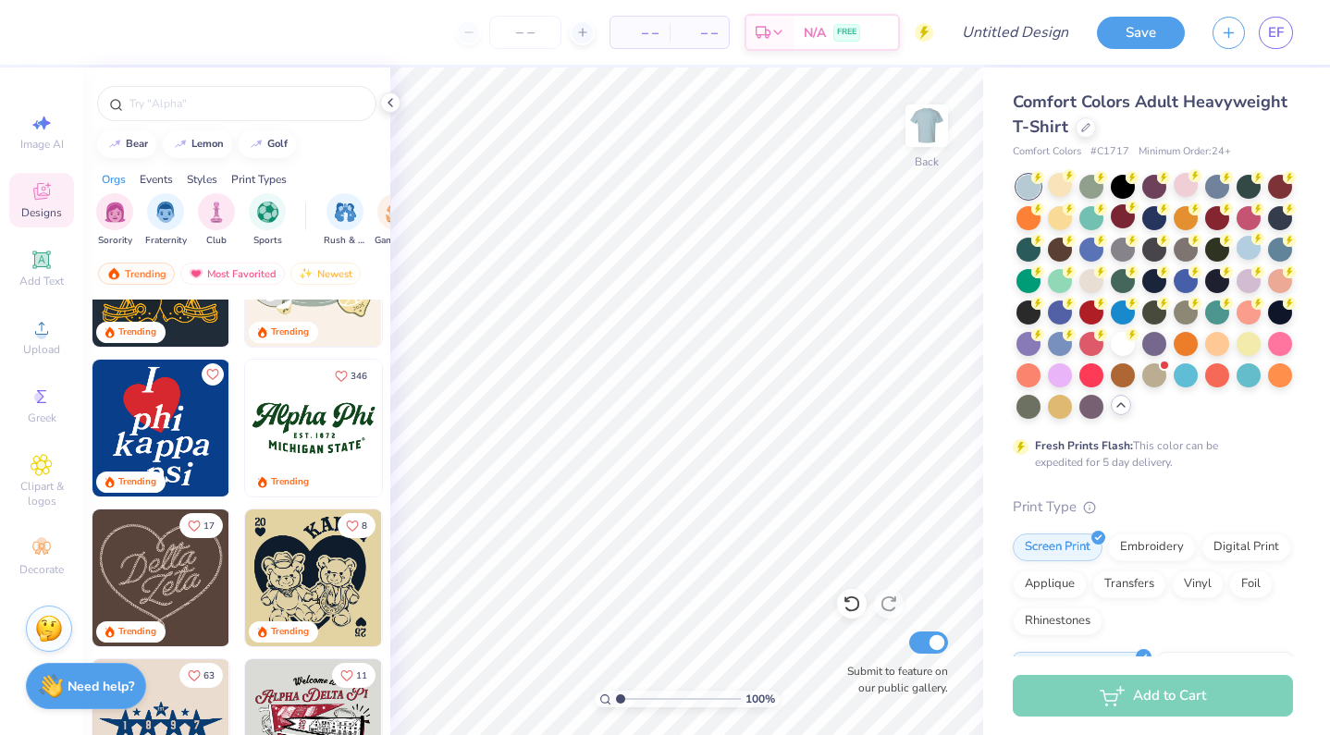
click at [164, 413] on img at bounding box center [161, 428] width 137 height 137
type input "6.86"
type input "8.77"
type input "3.00"
type input "1.28"
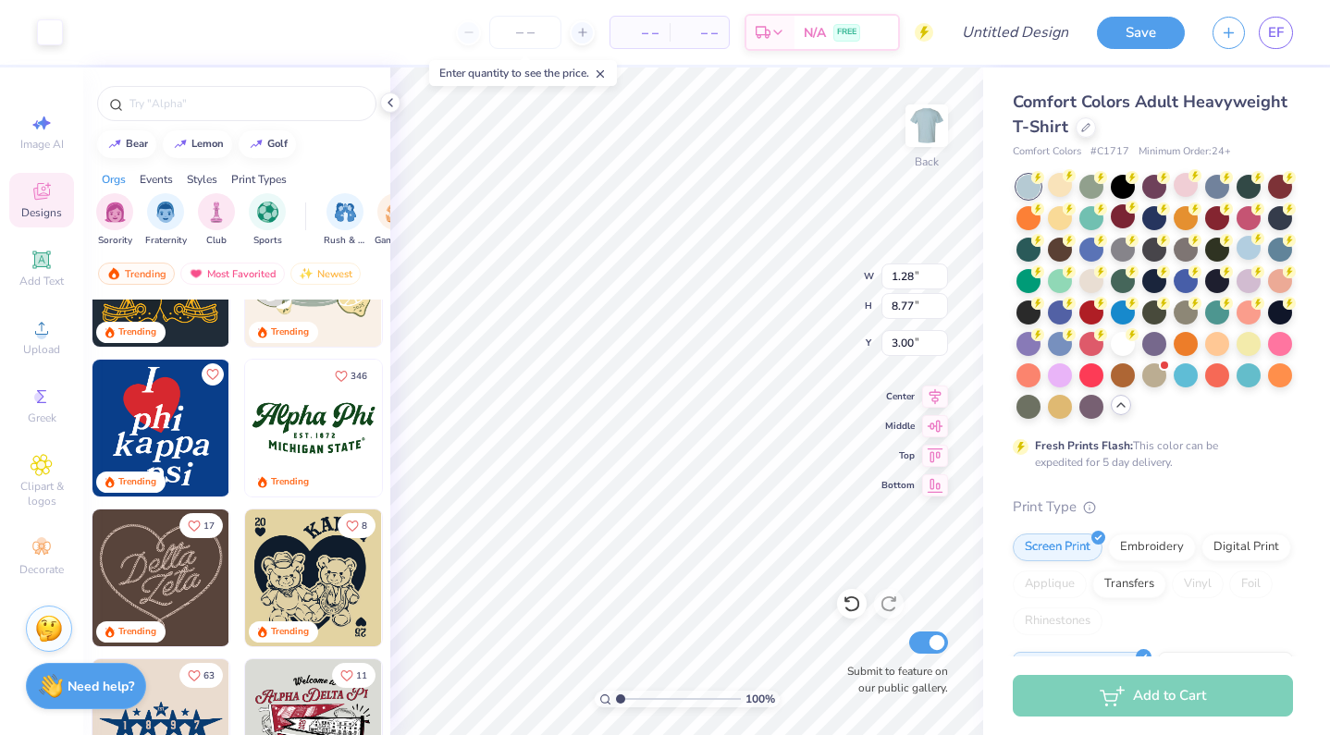
type input "1.84"
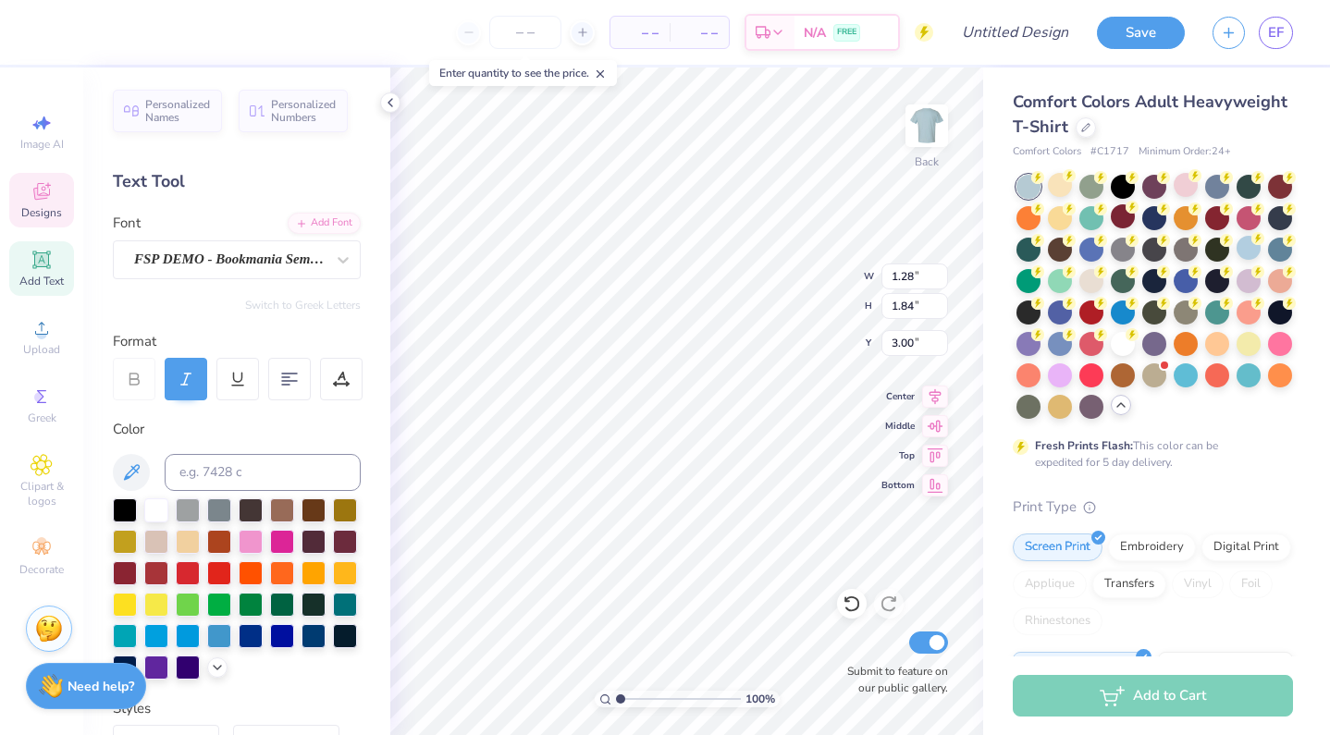
type input "1.38"
type input "1.72"
type input "5.67"
type input "1.52"
type input "1.58"
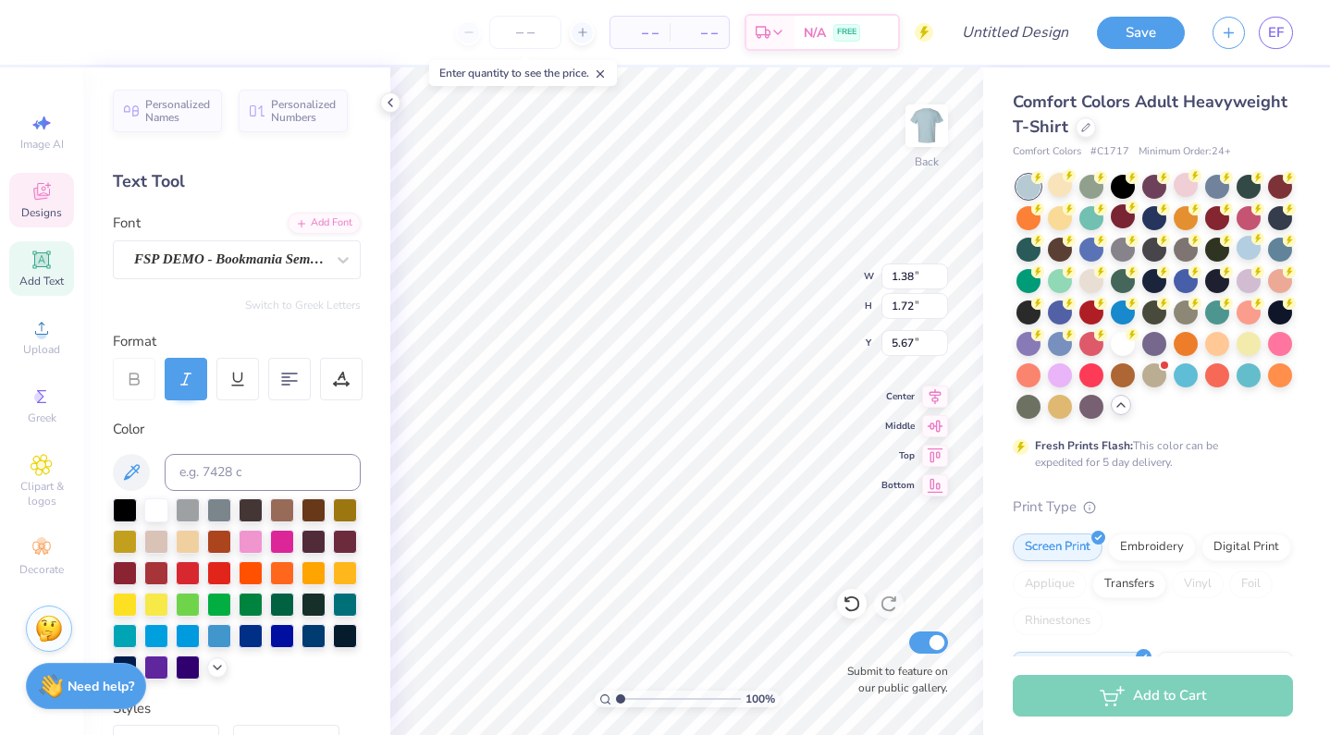
type input "6.32"
type input "1.38"
type input "1.72"
type input "5.67"
type input "1.52"
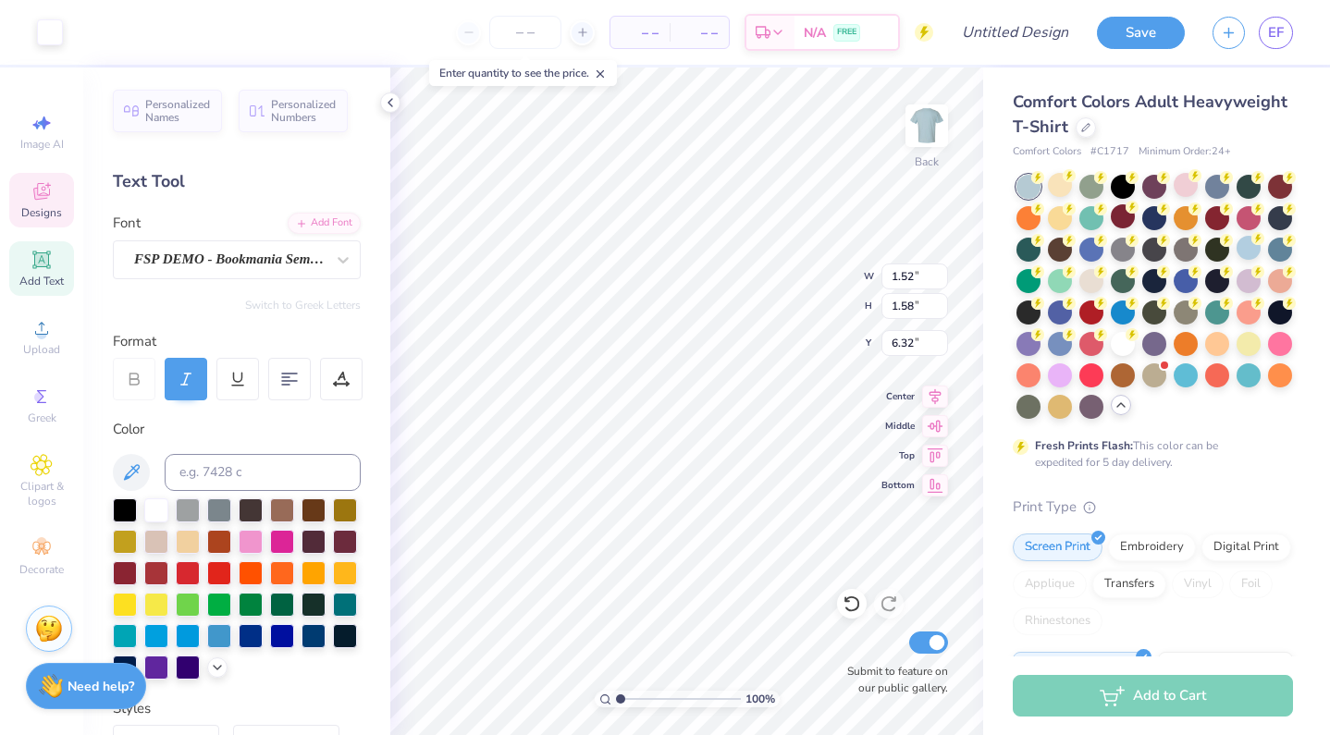
type input "1.58"
type input "5.00"
type input "4.05"
type input "3.98"
type input "3.74"
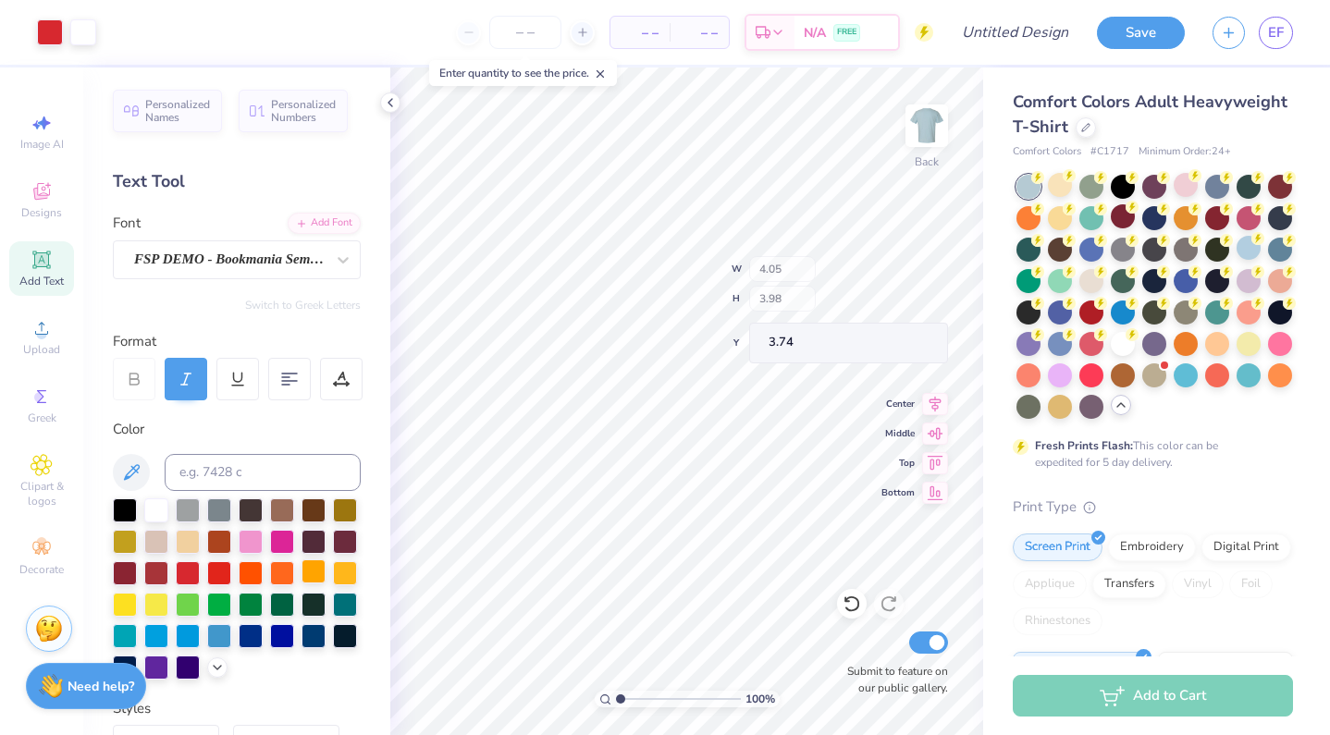
type input "6.86"
type input "8.03"
click at [835, 560] on div "Art colors – – Per Item – – Total Est. Delivery N/A FREE Design Title Save EF I…" at bounding box center [665, 367] width 1330 height 735
click at [312, 580] on div "Art colors – – Per Item – – Total Est. Delivery N/A FREE Design Title Save EF I…" at bounding box center [665, 367] width 1330 height 735
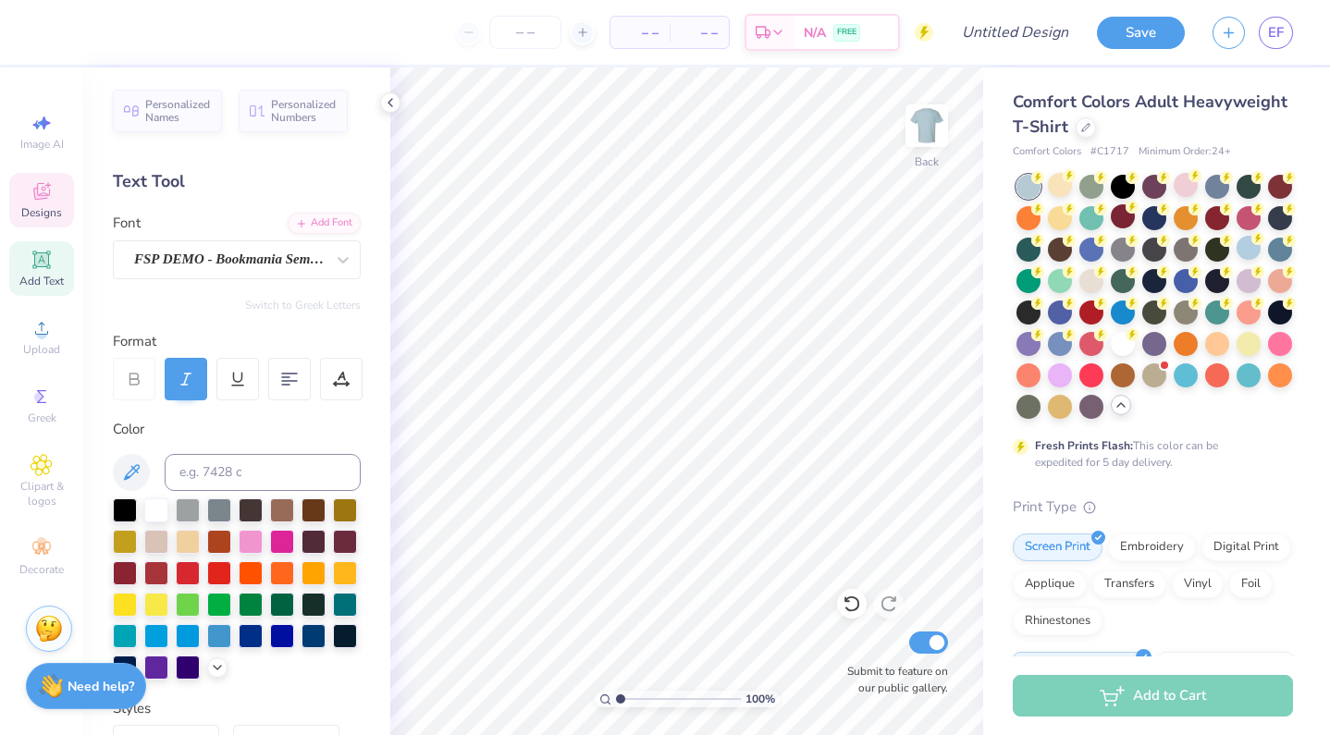
click at [57, 179] on div "Designs" at bounding box center [41, 200] width 65 height 55
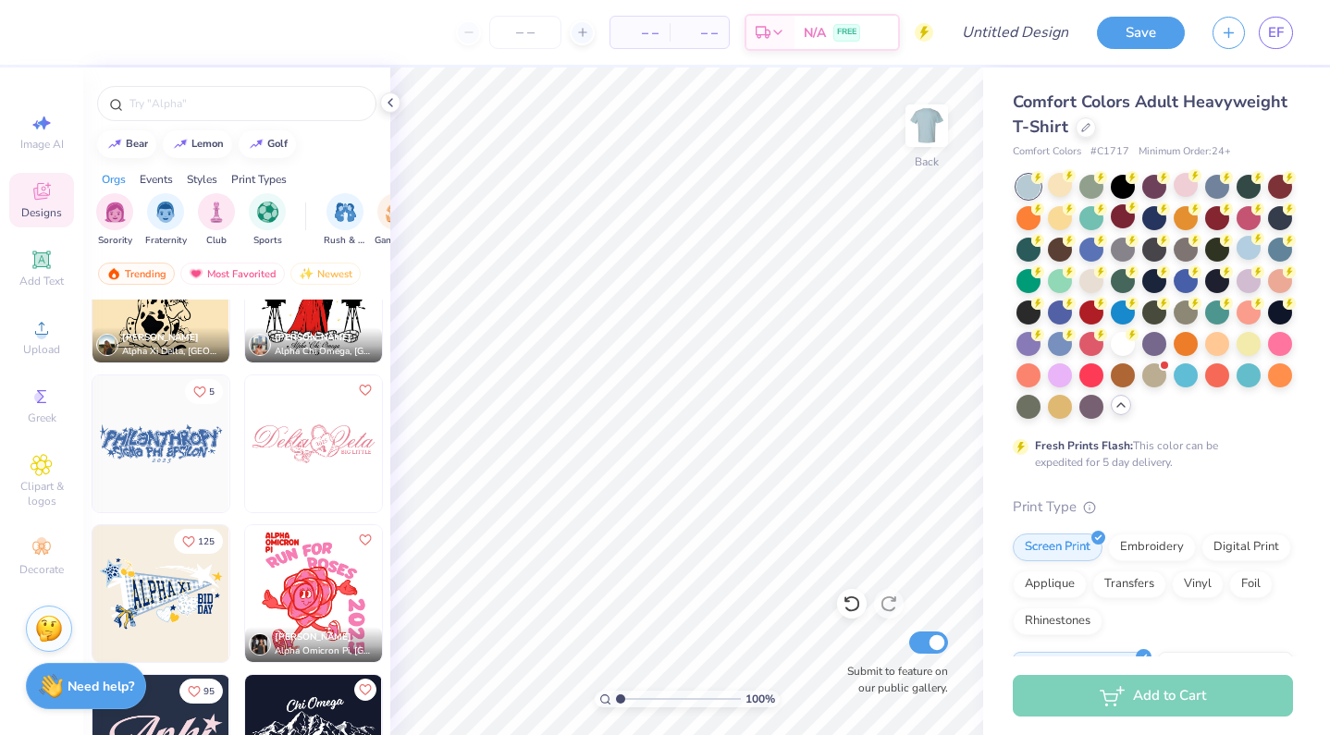
scroll to position [6369, 0]
click at [339, 465] on img at bounding box center [313, 445] width 137 height 137
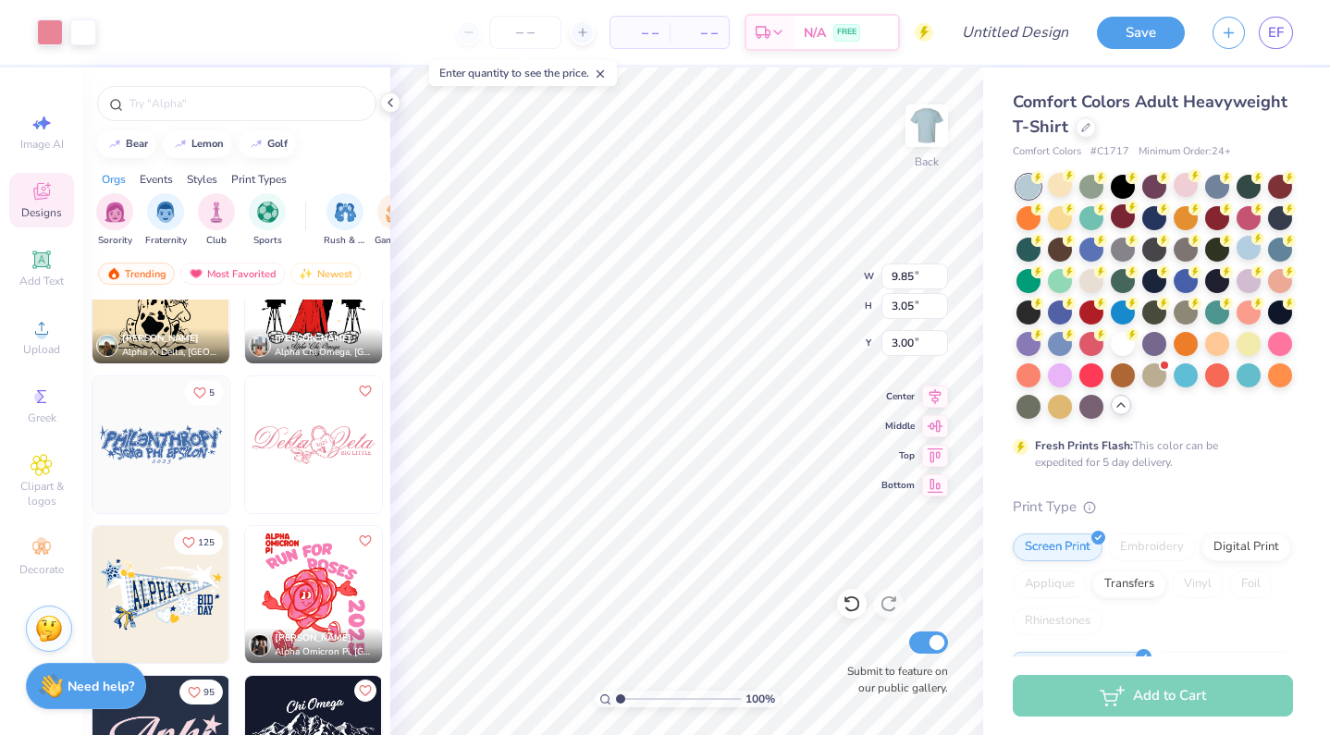
type input "12.27"
type input "3.79"
click at [46, 36] on div at bounding box center [50, 31] width 26 height 26
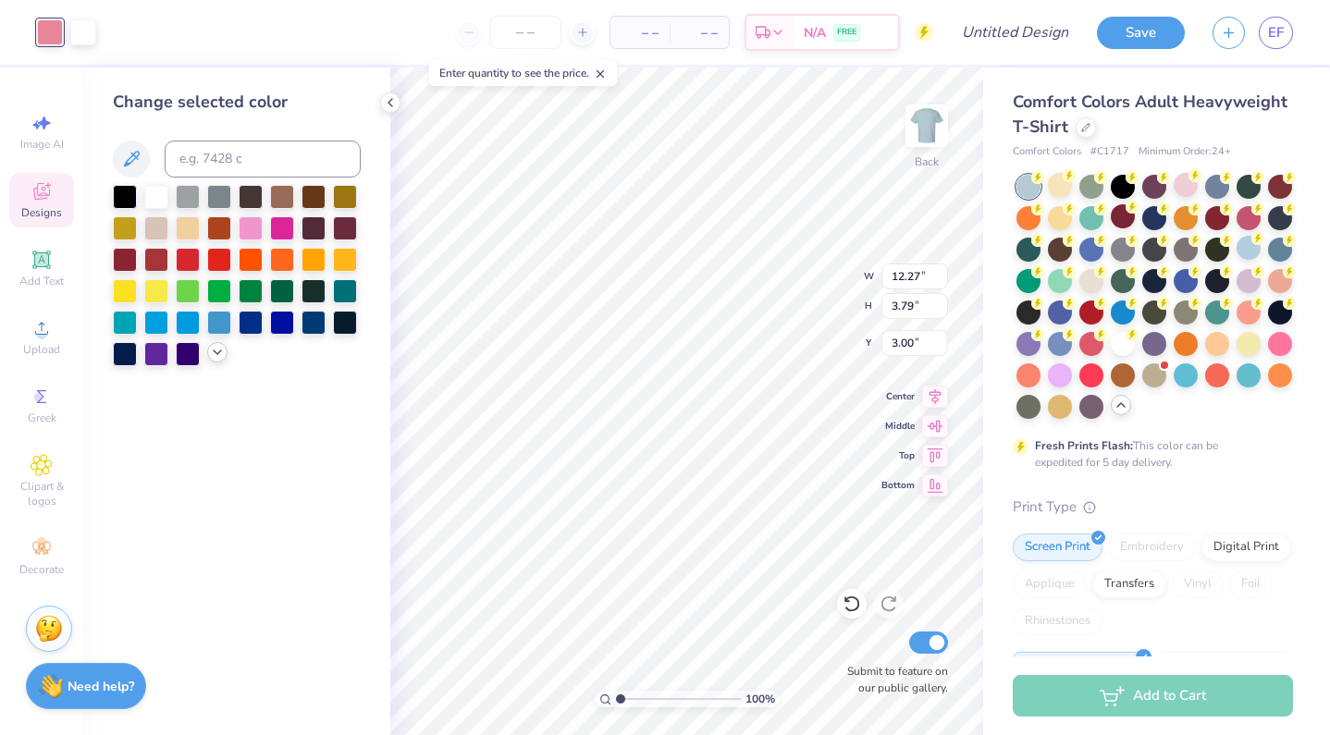
click at [216, 360] on icon at bounding box center [217, 352] width 15 height 15
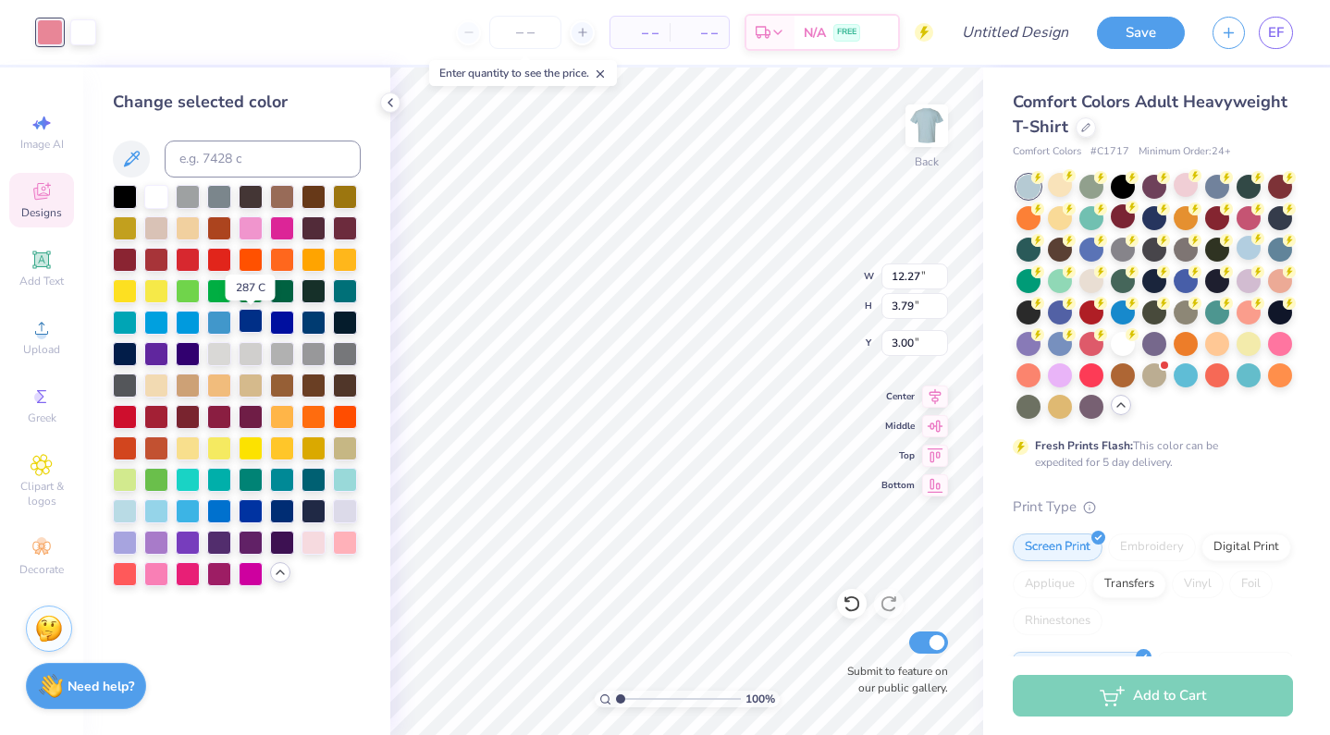
click at [257, 329] on div at bounding box center [251, 321] width 24 height 24
click at [254, 325] on div at bounding box center [251, 321] width 24 height 24
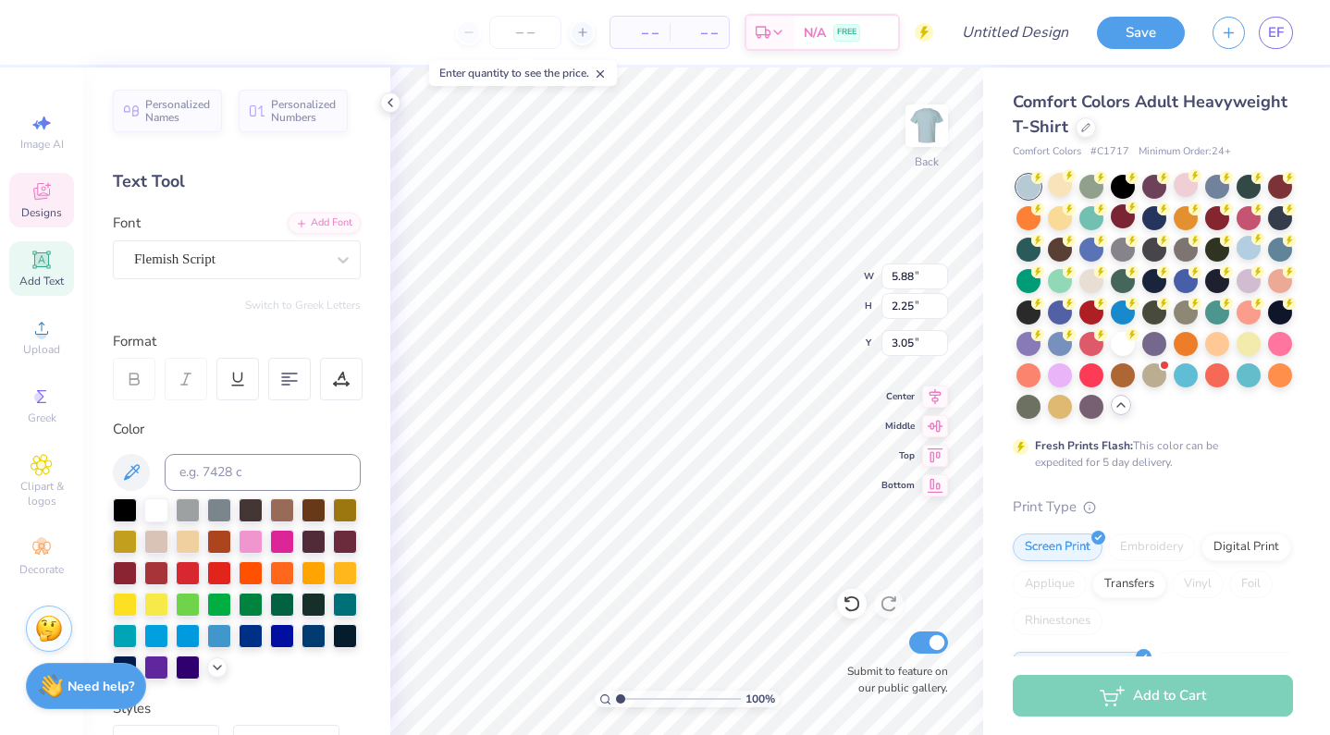
scroll to position [0, 0]
type textarea "Bgc"
type input "4.69"
type input "3.15"
type input "3.06"
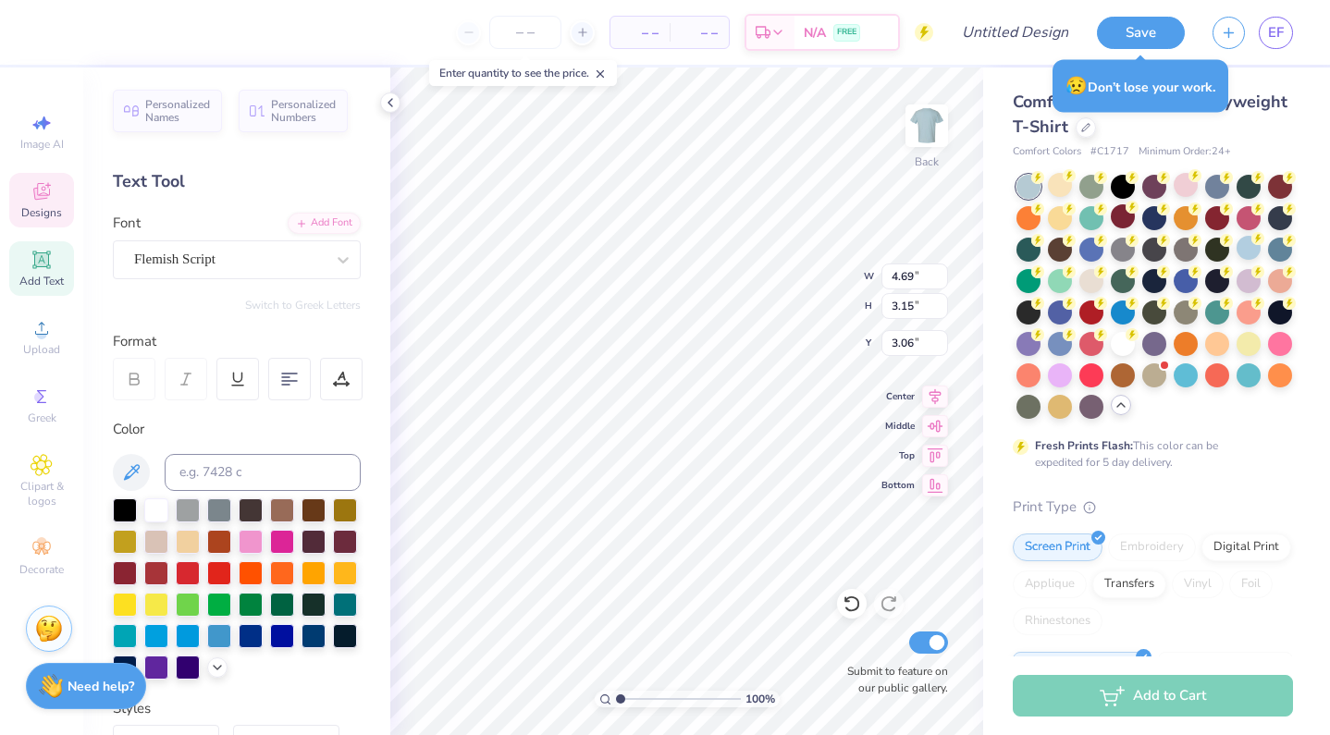
type input "4.52"
type input "3.16"
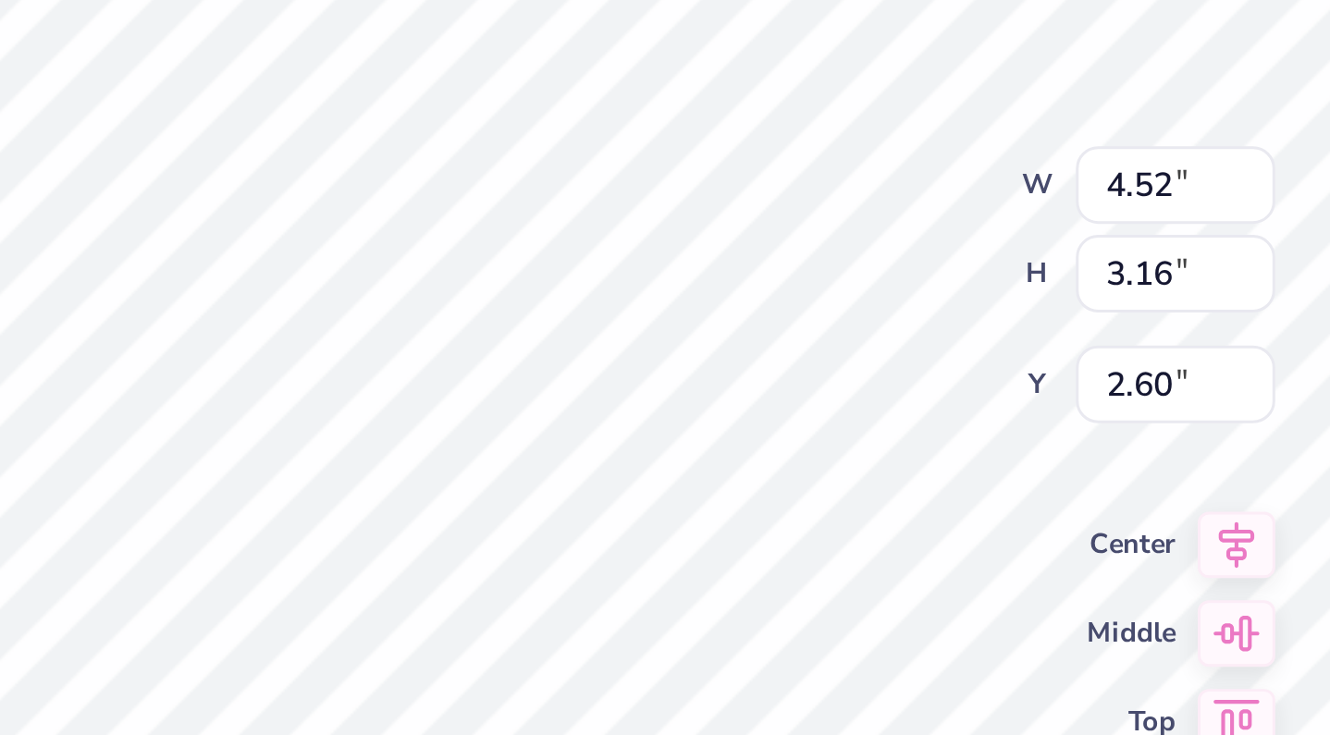
type input "1.19"
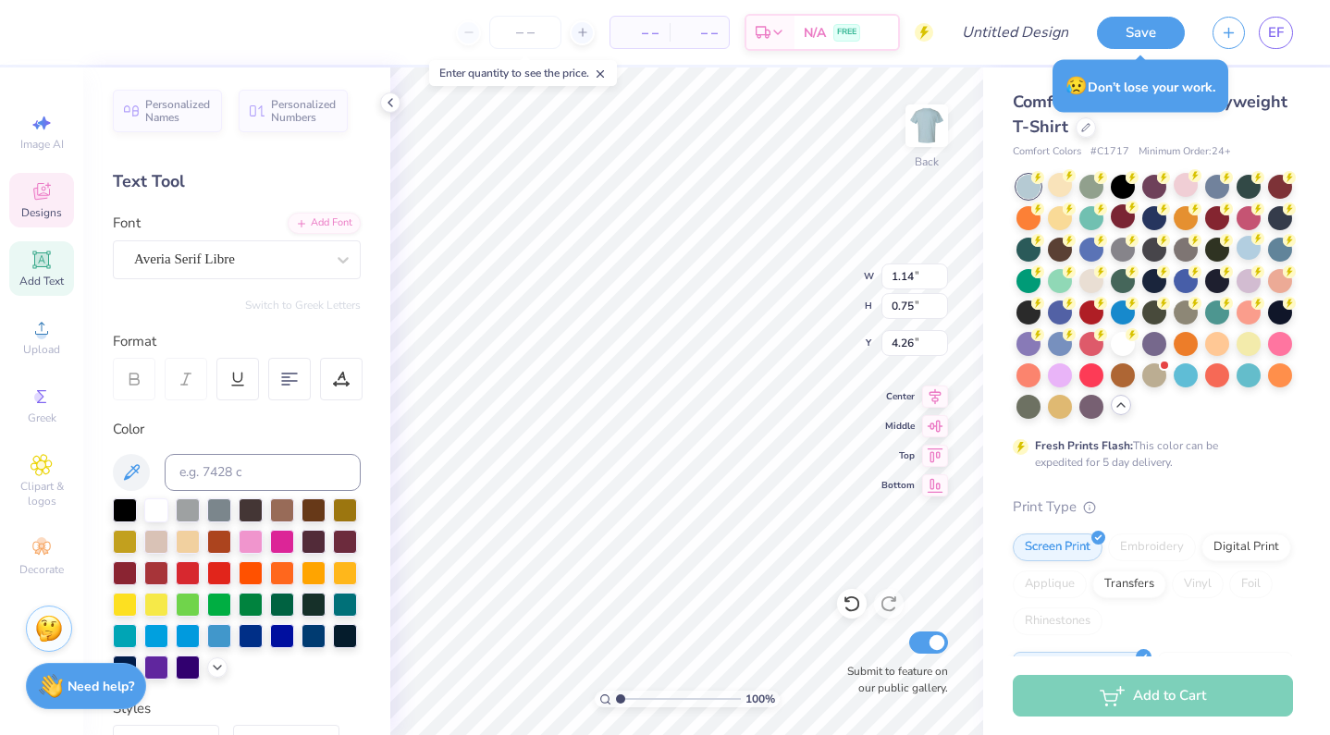
type input "4.26"
type input "1.42"
type textarea "Rush"
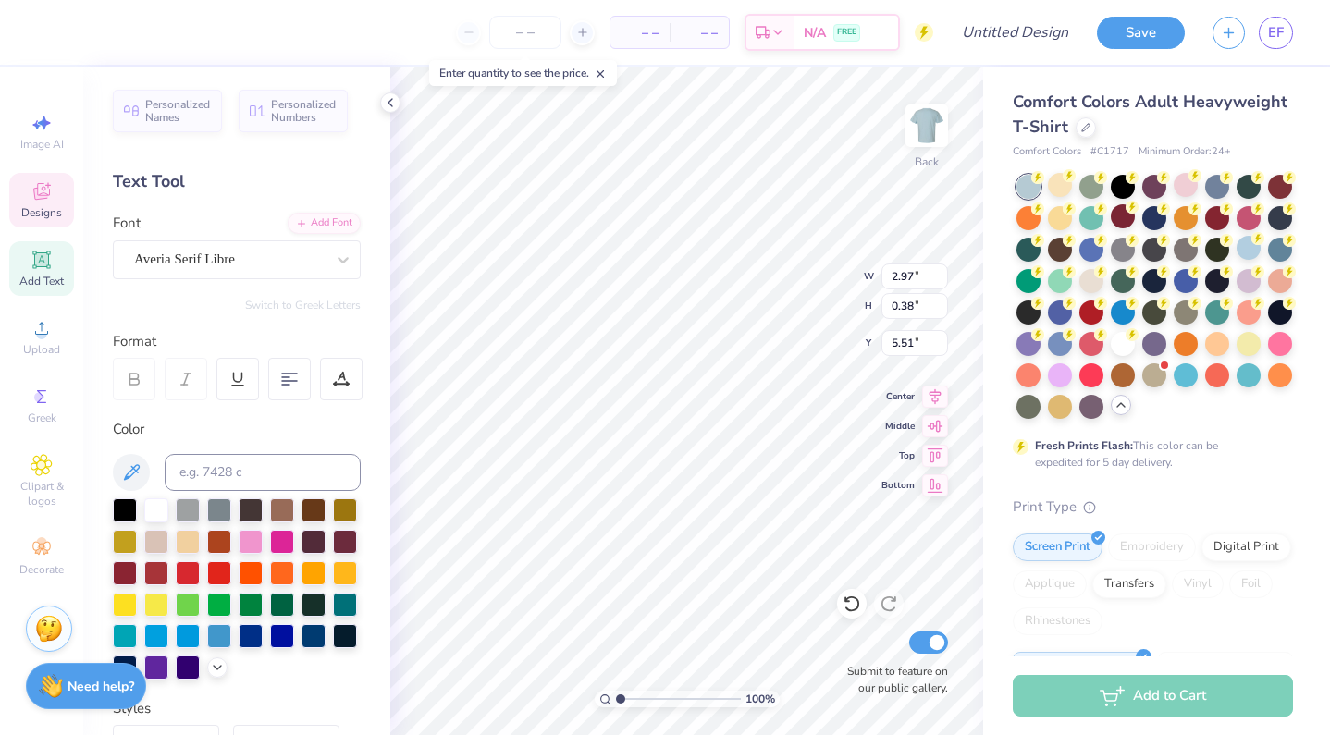
type textarea "B"
type textarea "BRENTWOOD GIRLS COTILLION"
click at [776, 292] on div "100 % Back W 2.97 H 0.38 Y 5.51 Center Middle Top Bottom Submit to feature on o…" at bounding box center [686, 402] width 593 height 668
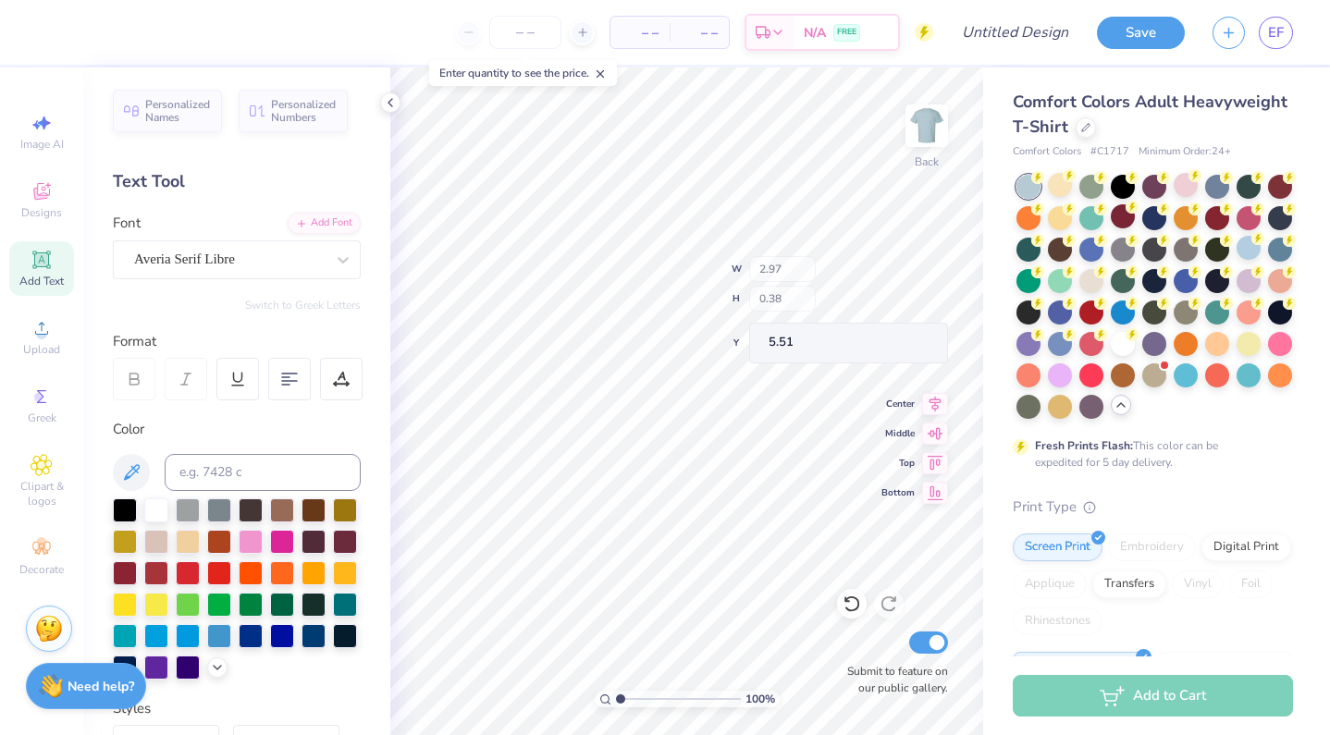
type input "3.59"
type input "1.72"
type input "4.84"
click at [864, 601] on div at bounding box center [852, 604] width 30 height 30
type input "5.01"
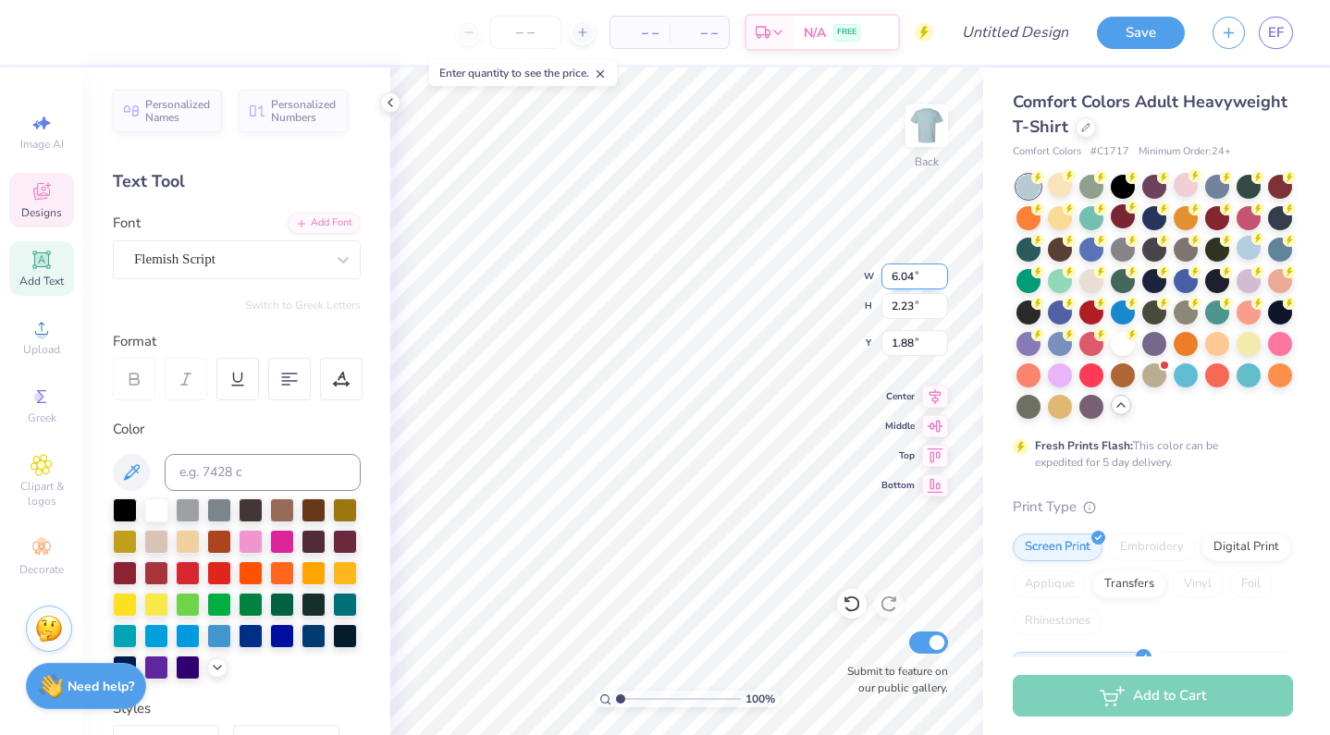
type input "1.42"
type input "4.38"
type input "3.66"
type input "3.00"
click at [373, 520] on div "Personalized Names Personalized Numbers Text Tool Add Font Font Flemish Script …" at bounding box center [236, 402] width 307 height 668
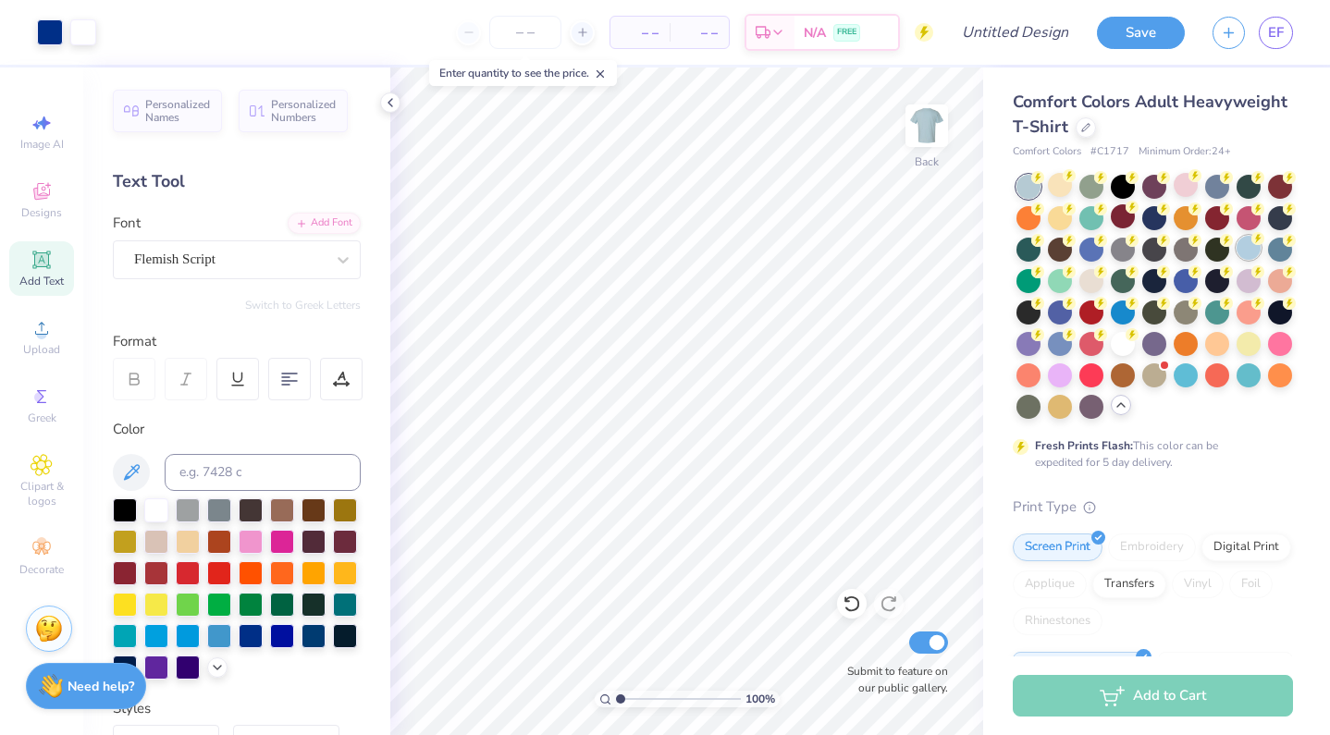
click at [1242, 251] on div at bounding box center [1249, 248] width 24 height 24
click at [1191, 190] on div at bounding box center [1186, 185] width 24 height 24
click at [1177, 377] on div at bounding box center [1186, 374] width 24 height 24
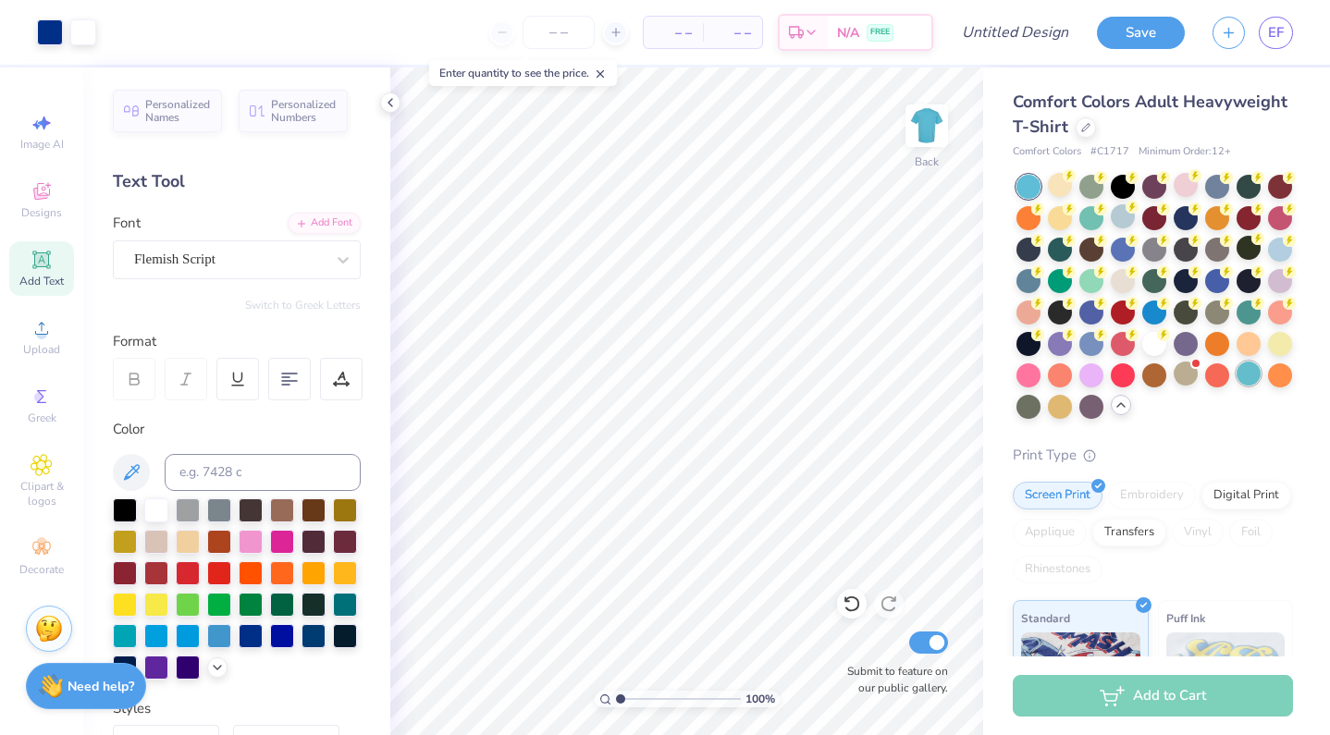
click at [1250, 375] on div at bounding box center [1249, 374] width 24 height 24
click at [1087, 278] on div at bounding box center [1092, 279] width 24 height 24
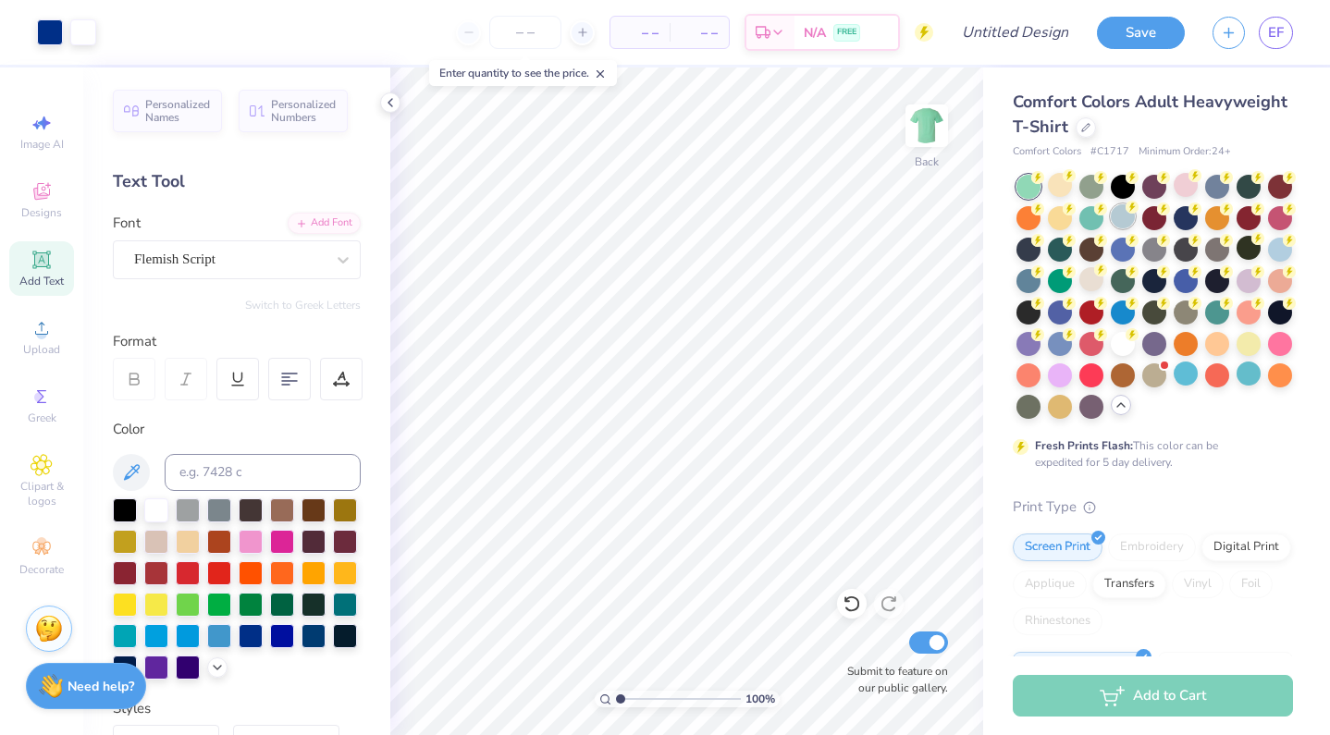
click at [1122, 223] on div at bounding box center [1123, 216] width 24 height 24
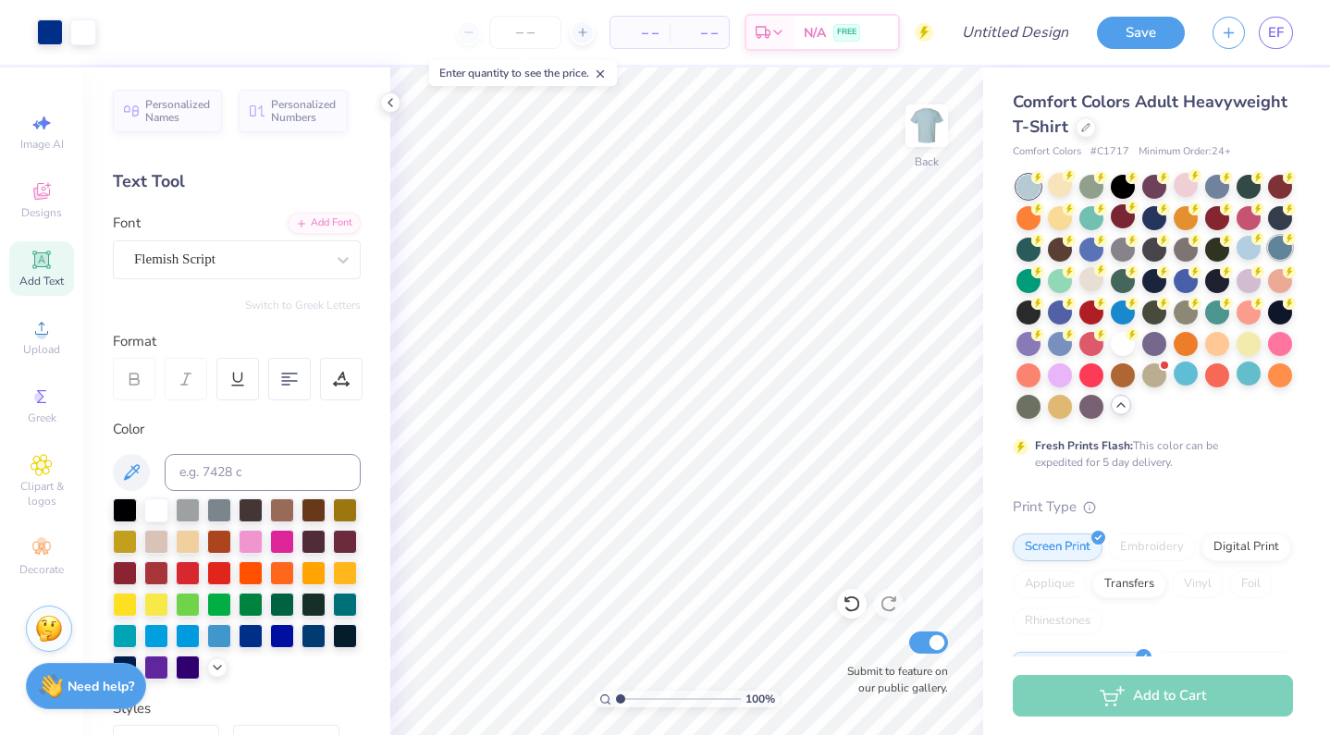
click at [1286, 253] on div at bounding box center [1280, 248] width 24 height 24
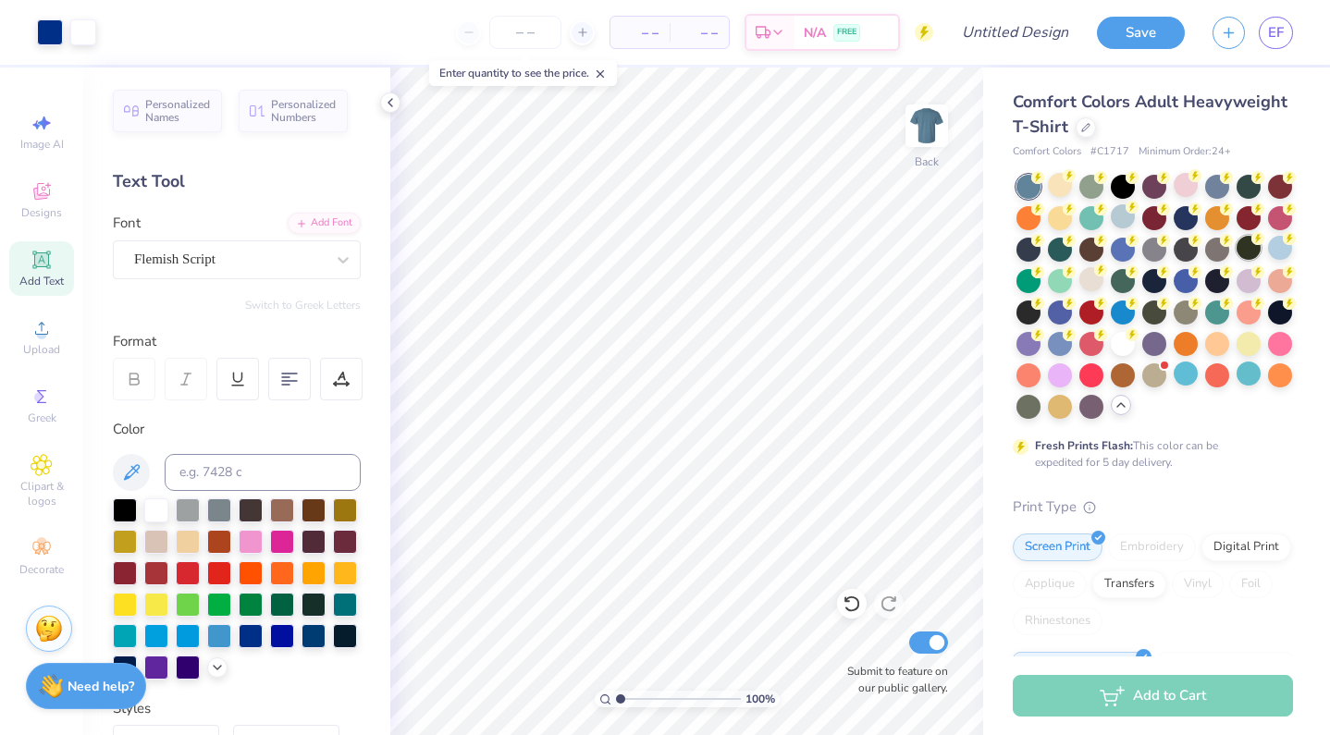
click at [1255, 250] on div at bounding box center [1249, 248] width 24 height 24
click at [1284, 250] on div at bounding box center [1280, 248] width 24 height 24
click at [1279, 251] on div at bounding box center [1280, 248] width 24 height 24
type textarea "BRENTWOOD GIRLS COTILLION"
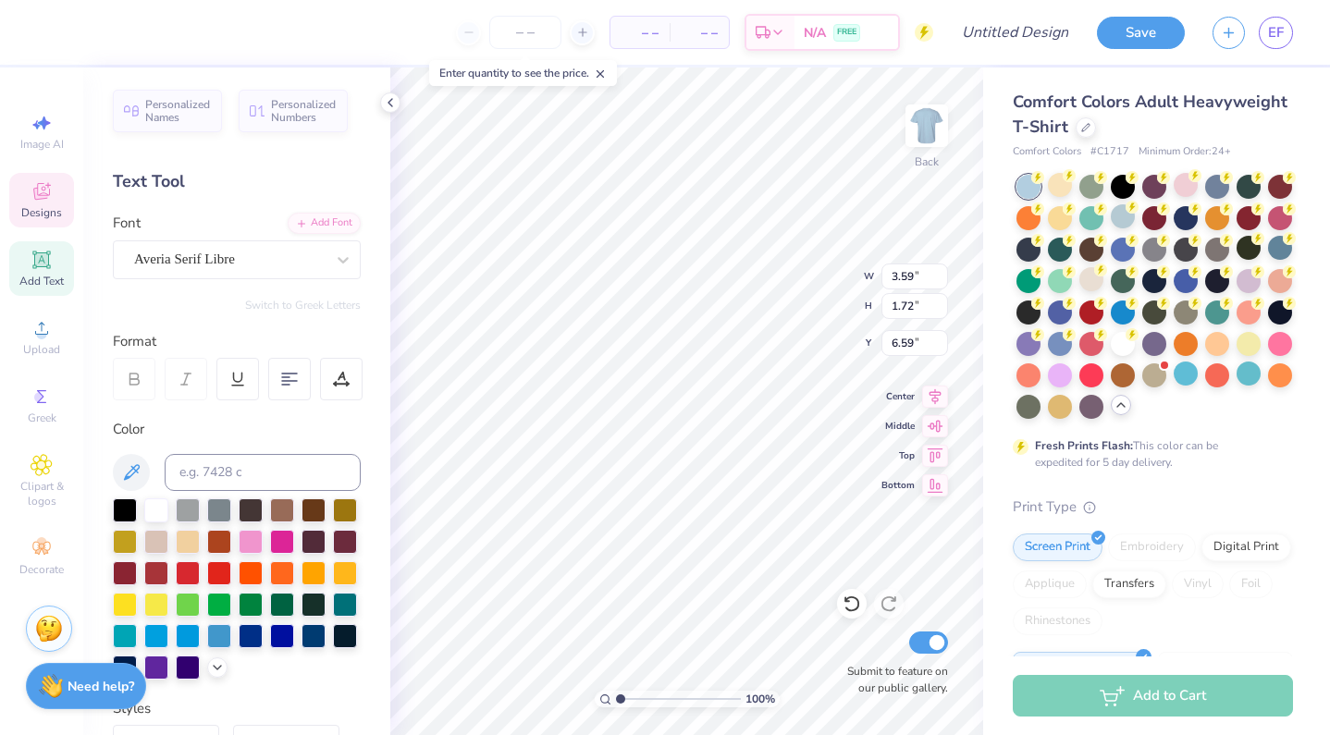
scroll to position [3, 5]
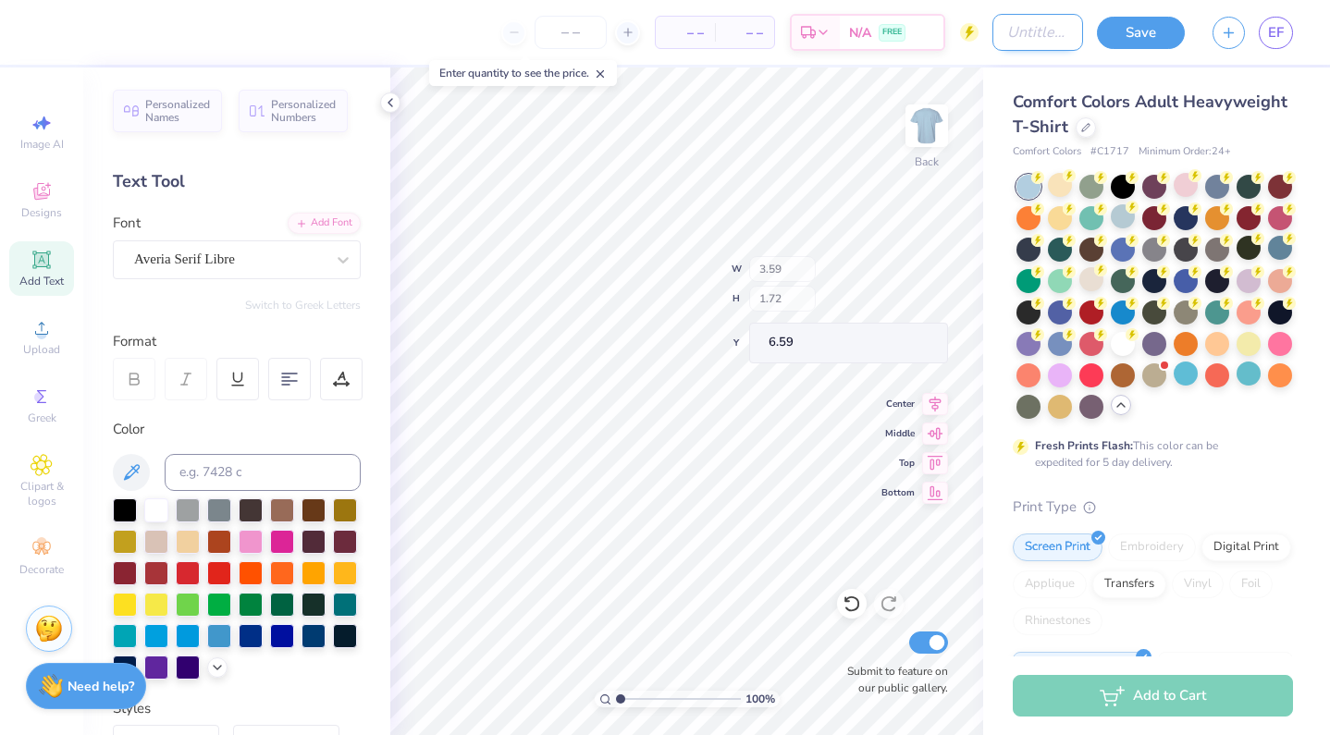
click at [999, 39] on input "Design Title" at bounding box center [1038, 32] width 91 height 37
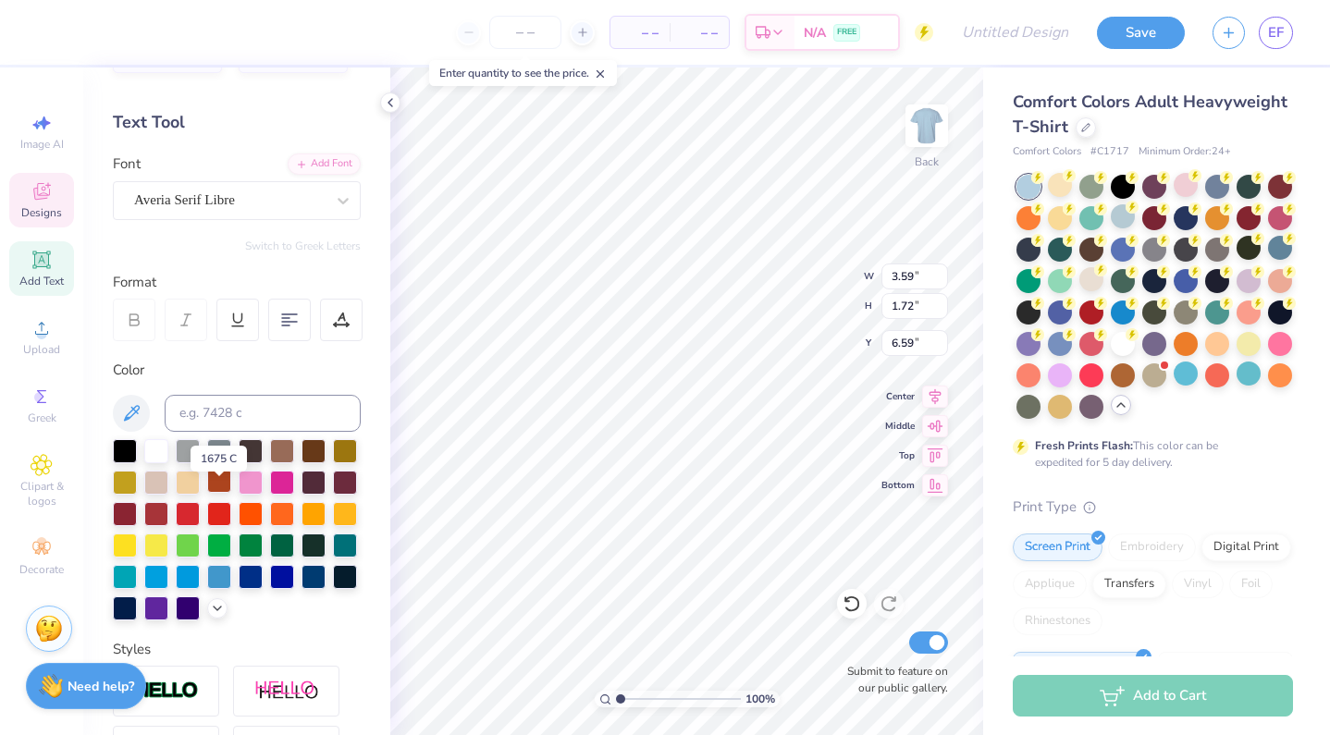
scroll to position [74, 0]
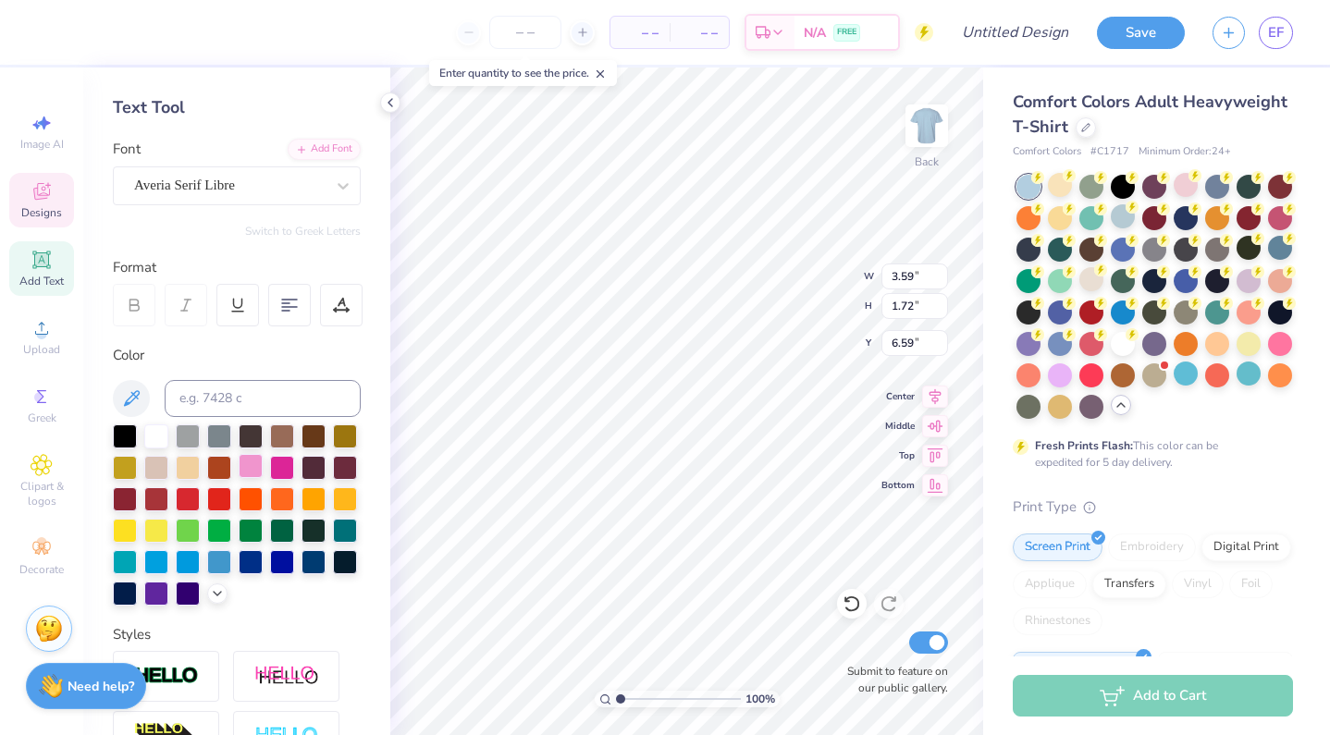
click at [250, 468] on div at bounding box center [251, 466] width 24 height 24
click at [250, 467] on div at bounding box center [251, 466] width 24 height 24
click at [284, 470] on div at bounding box center [282, 466] width 24 height 24
click at [285, 469] on div at bounding box center [282, 466] width 24 height 24
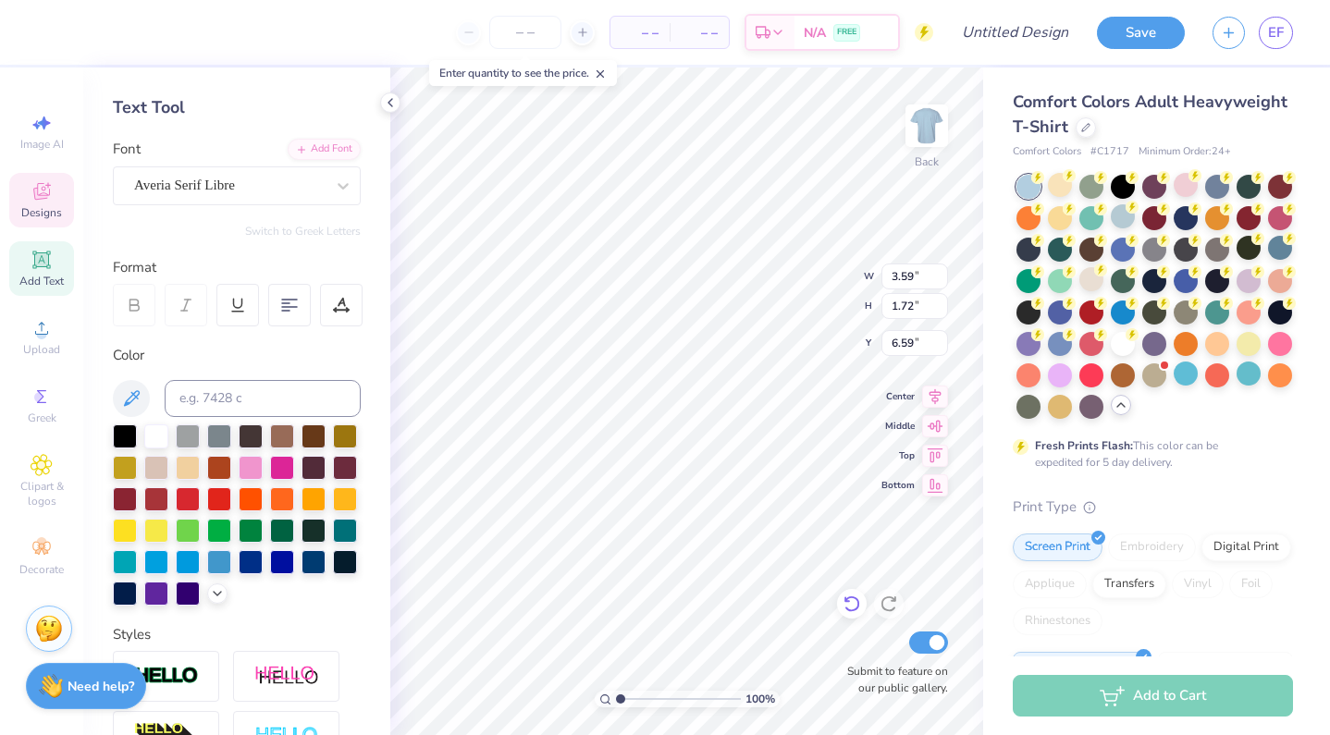
click at [853, 600] on icon at bounding box center [852, 604] width 19 height 19
click at [390, 102] on icon at bounding box center [390, 102] width 15 height 15
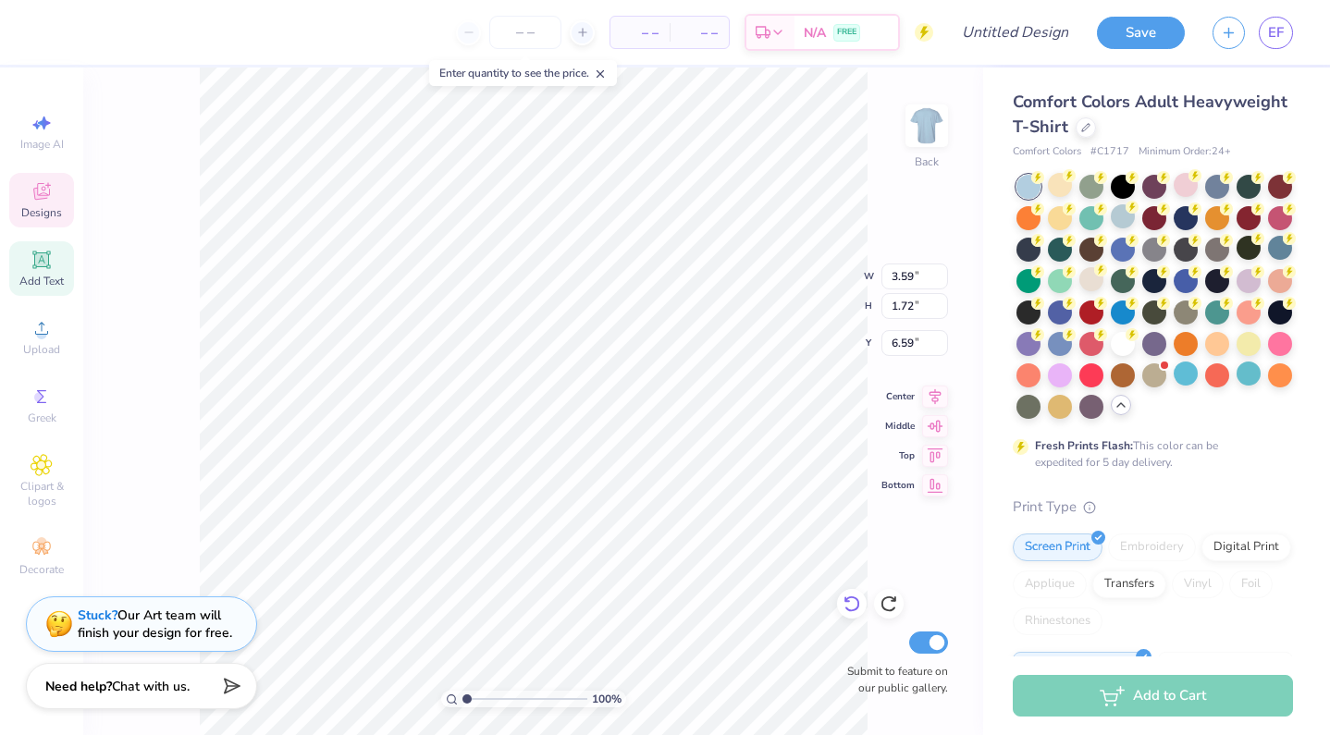
click at [850, 601] on icon at bounding box center [852, 604] width 19 height 19
click at [850, 600] on icon at bounding box center [852, 604] width 19 height 19
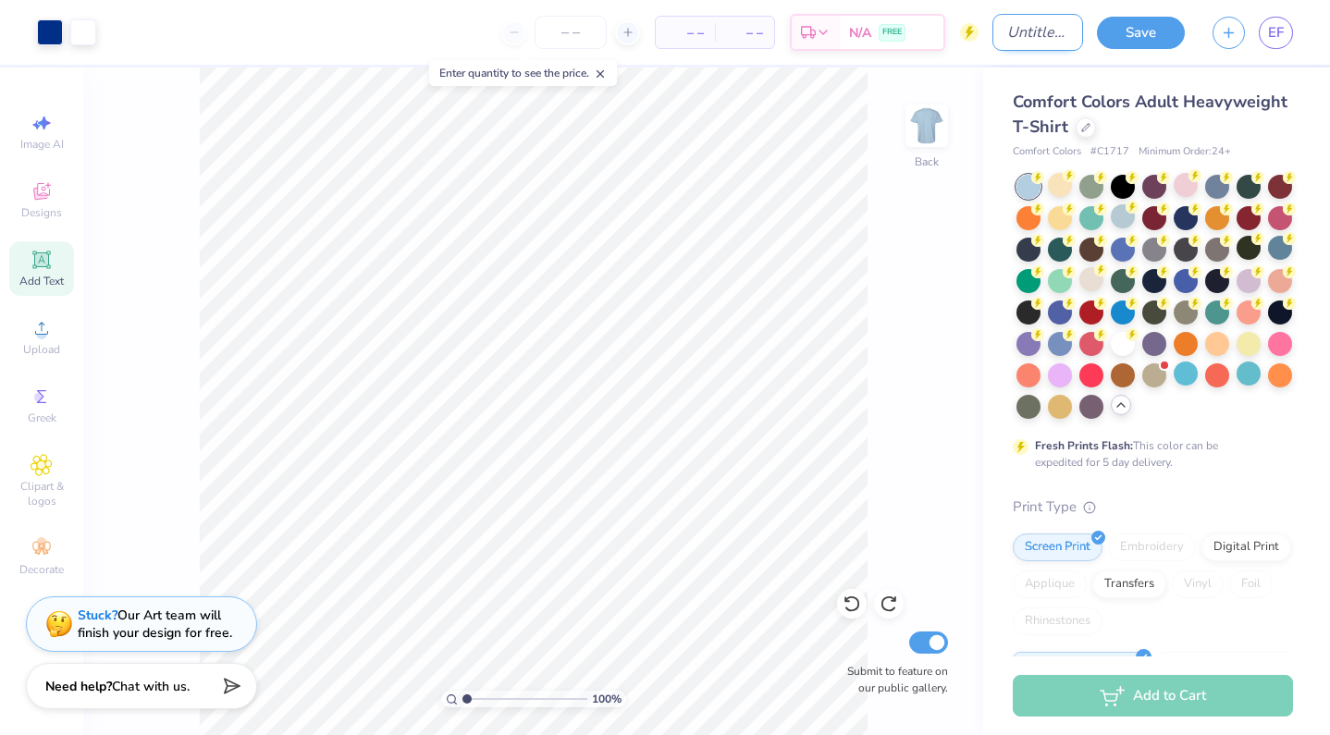
click at [1015, 25] on input "Design Title" at bounding box center [1038, 32] width 91 height 37
type input "BGC BEST"
click at [1141, 35] on button "Save" at bounding box center [1141, 30] width 88 height 32
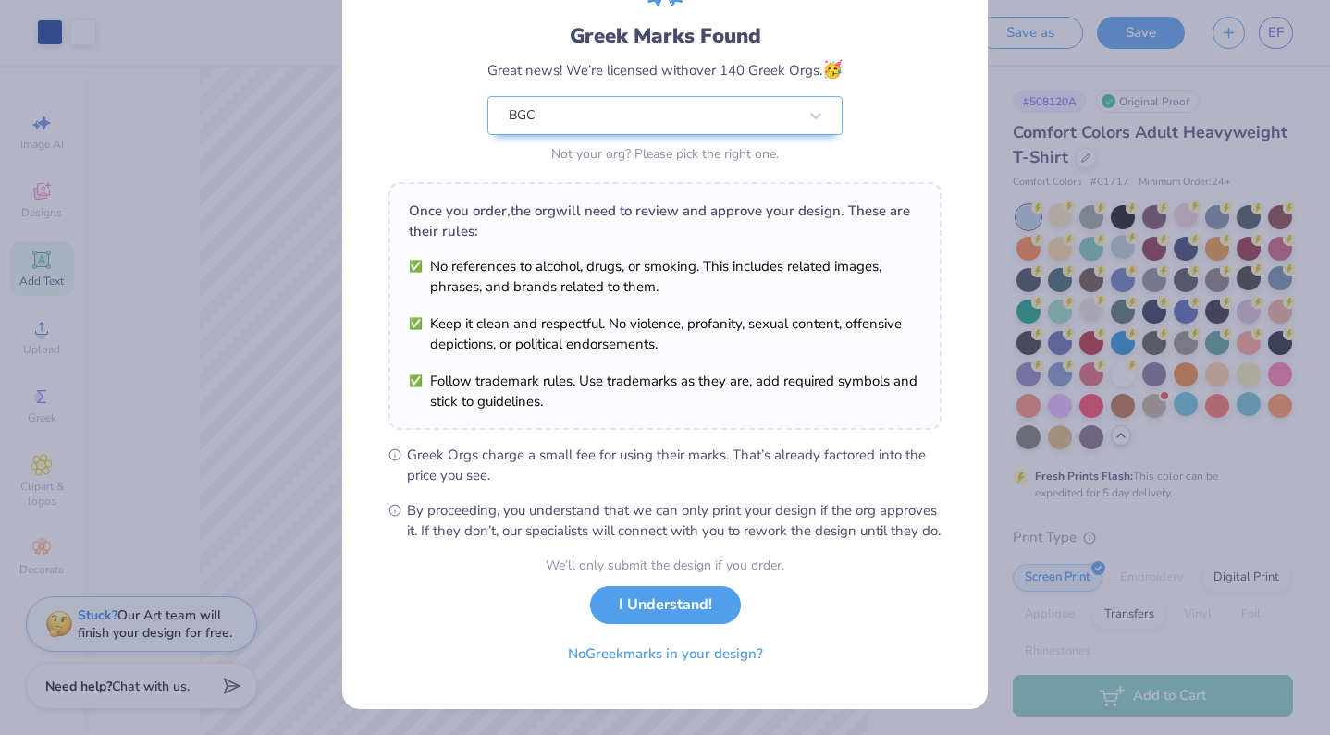
scroll to position [130, 0]
click at [697, 605] on button "I Understand!" at bounding box center [665, 601] width 151 height 38
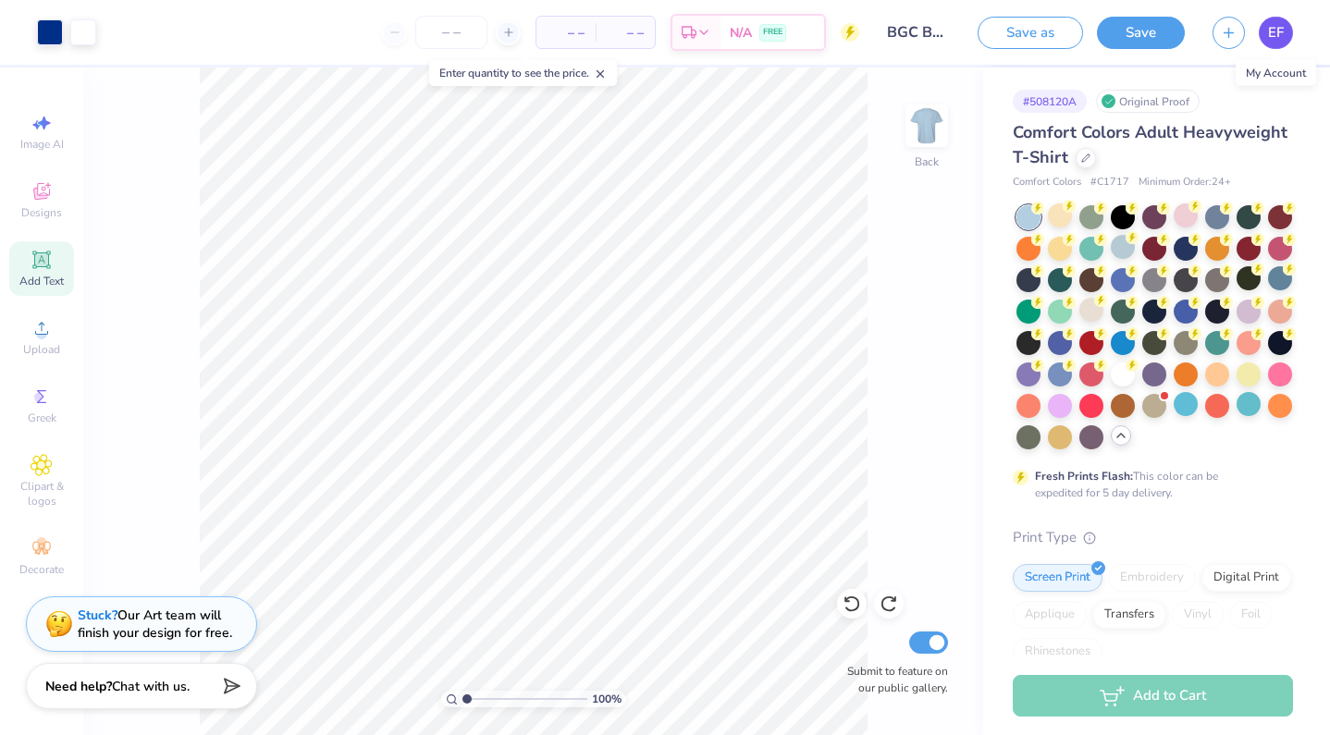
click at [1281, 29] on span "EF" at bounding box center [1276, 32] width 16 height 21
